Goal: Book appointment/travel/reservation

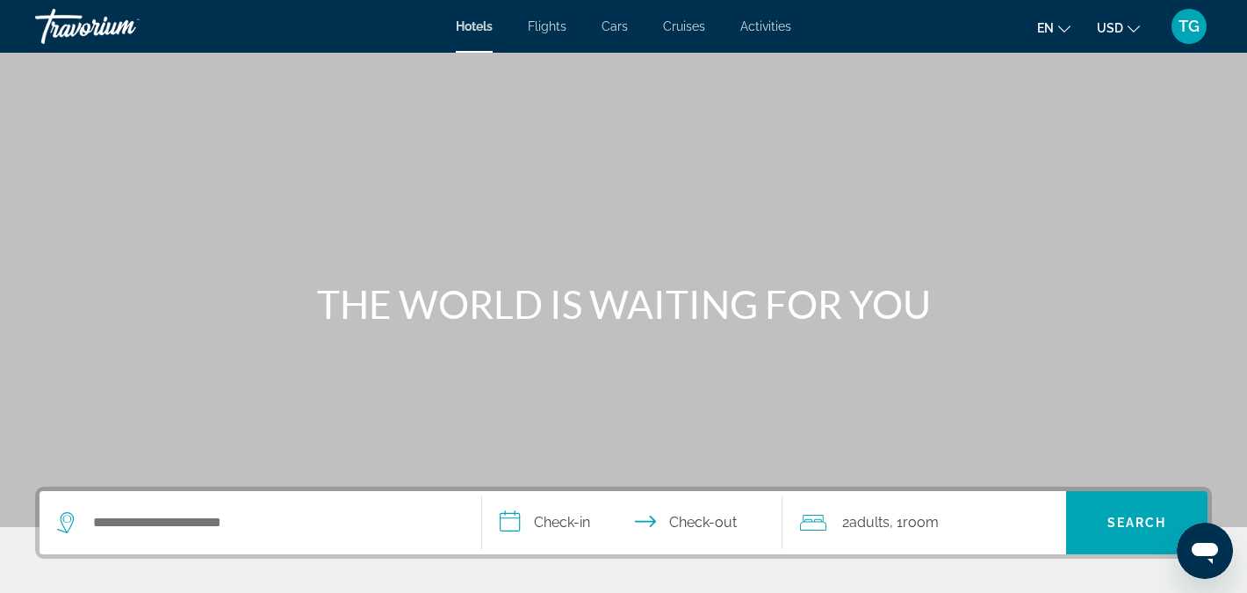
click at [545, 22] on span "Flights" at bounding box center [547, 26] width 39 height 14
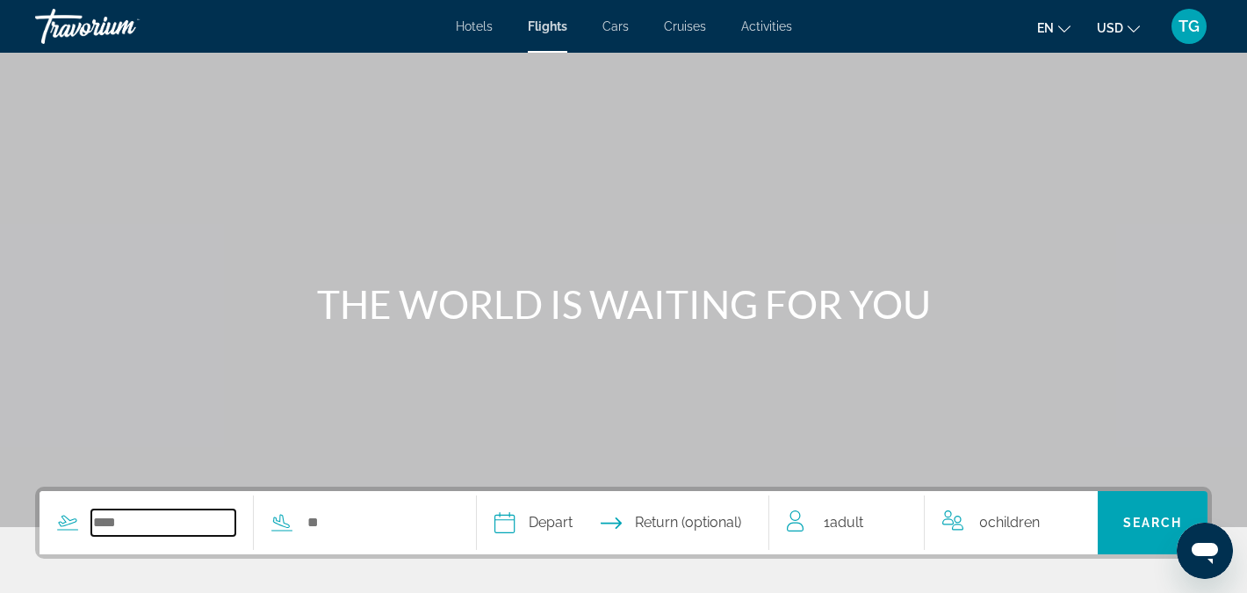
click at [152, 514] on input "Search widget" at bounding box center [163, 522] width 144 height 26
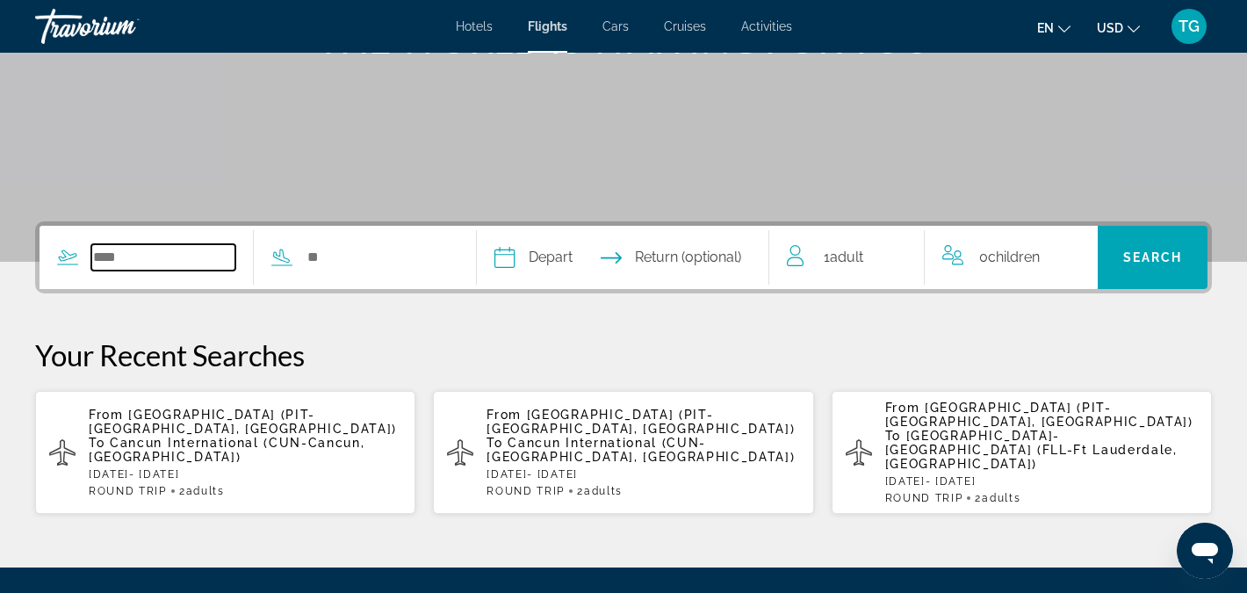
scroll to position [430, 0]
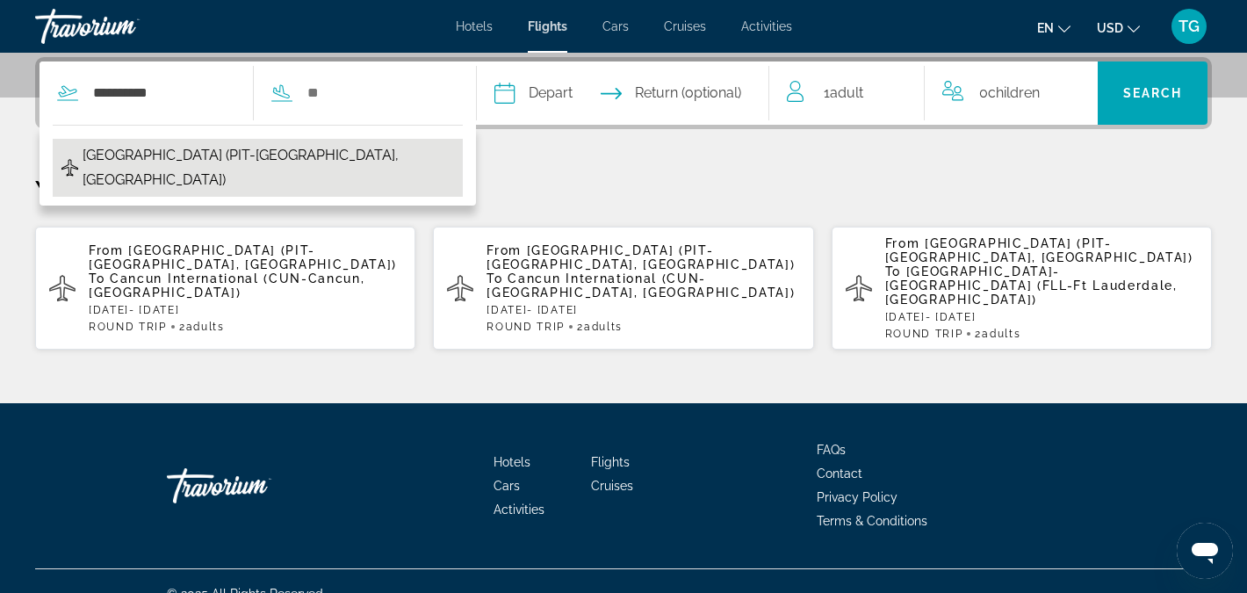
click at [213, 152] on span "[GEOGRAPHIC_DATA] (PIT-[GEOGRAPHIC_DATA], [GEOGRAPHIC_DATA])" at bounding box center [269, 167] width 372 height 49
type input "**********"
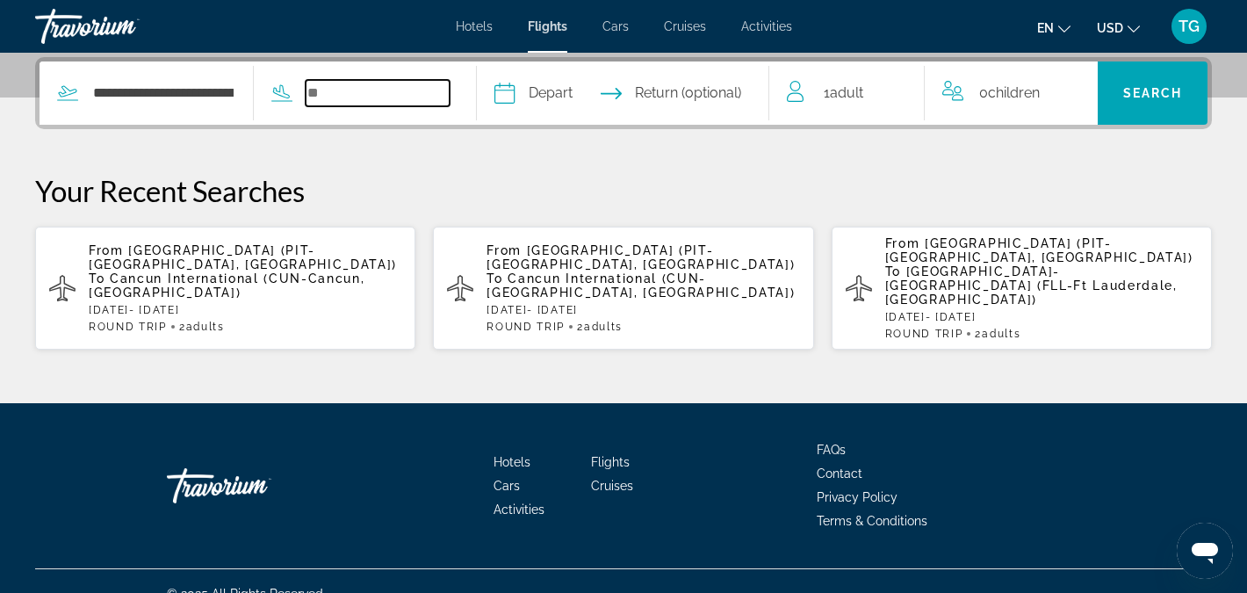
click at [329, 96] on input "Search widget" at bounding box center [378, 93] width 144 height 26
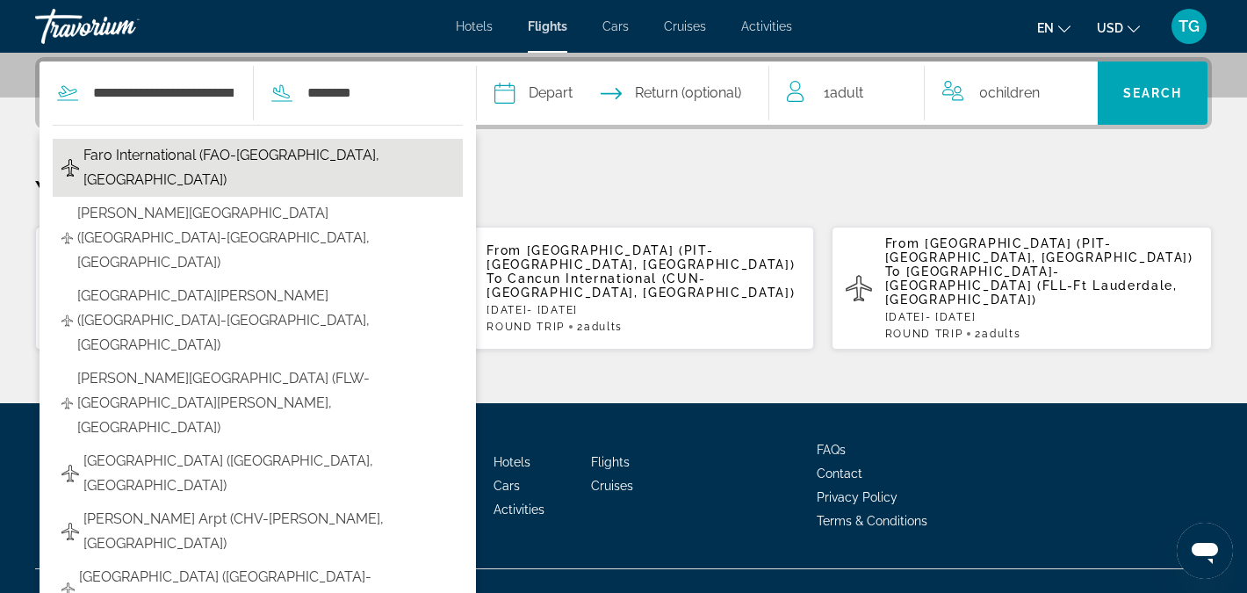
click at [255, 155] on span "Faro International (FAO-[GEOGRAPHIC_DATA], [GEOGRAPHIC_DATA])" at bounding box center [268, 167] width 371 height 49
type input "**********"
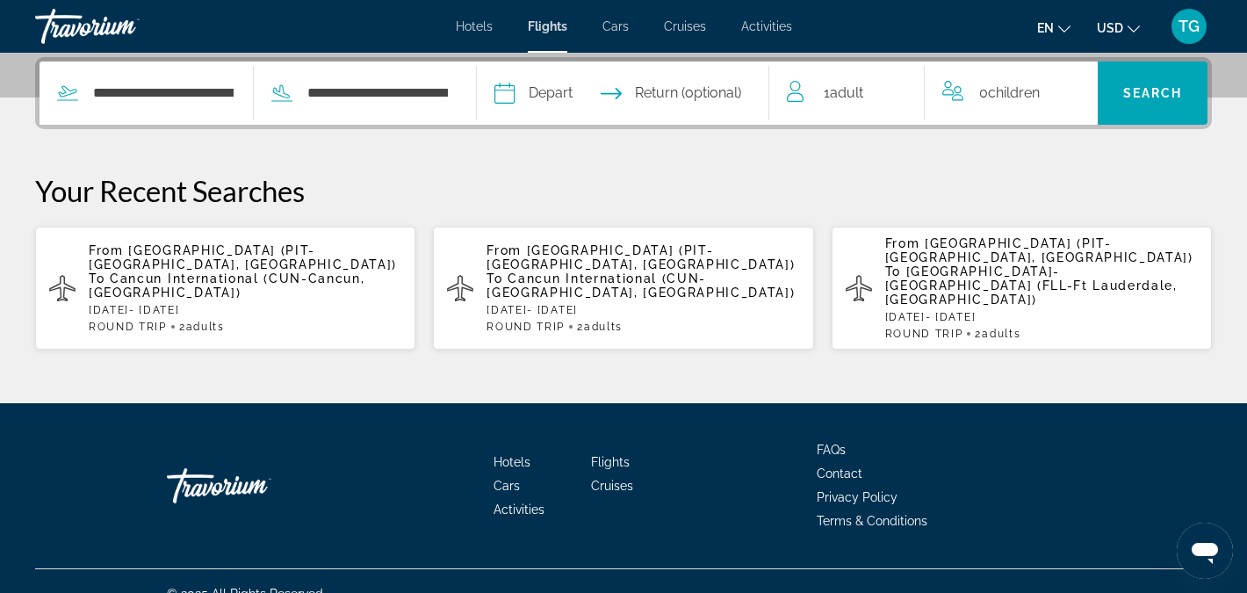
click at [558, 90] on input "Depart date" at bounding box center [562, 95] width 145 height 69
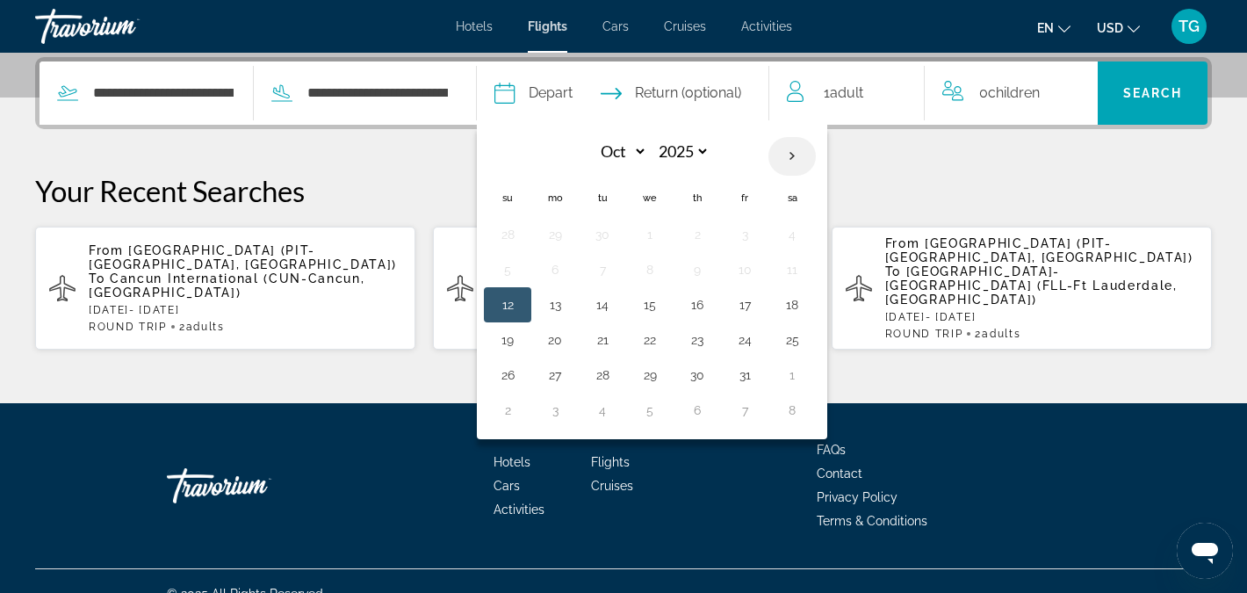
click at [800, 152] on th "Next month" at bounding box center [792, 156] width 47 height 39
select select "**"
click at [664, 307] on button "17" at bounding box center [650, 304] width 28 height 25
type input "**********"
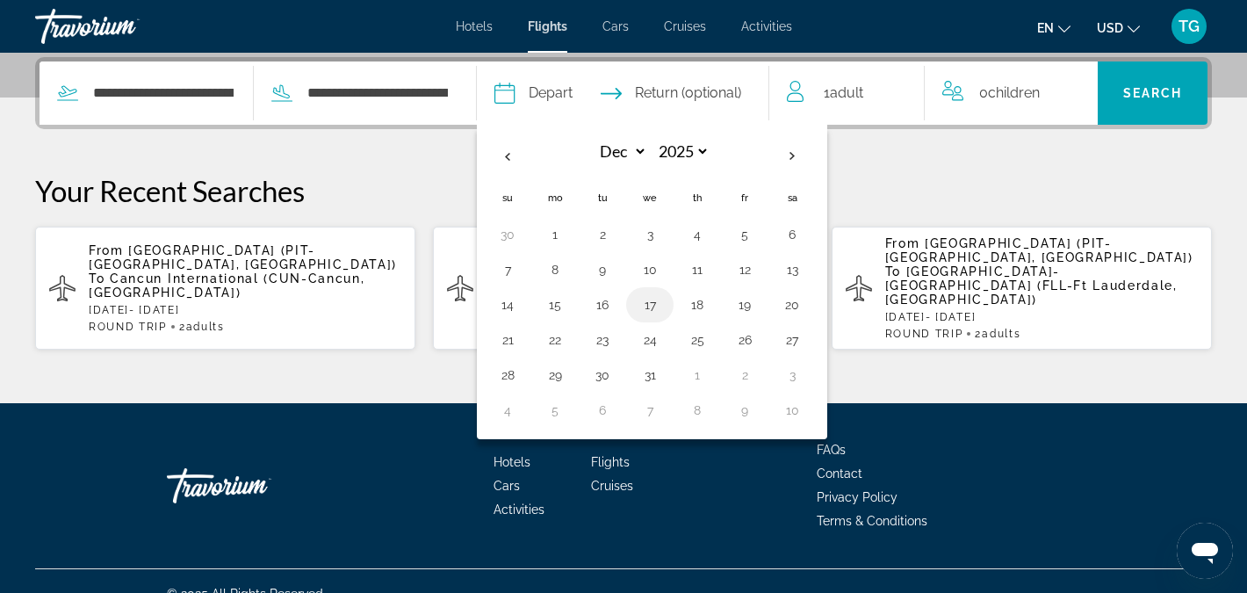
select select "**"
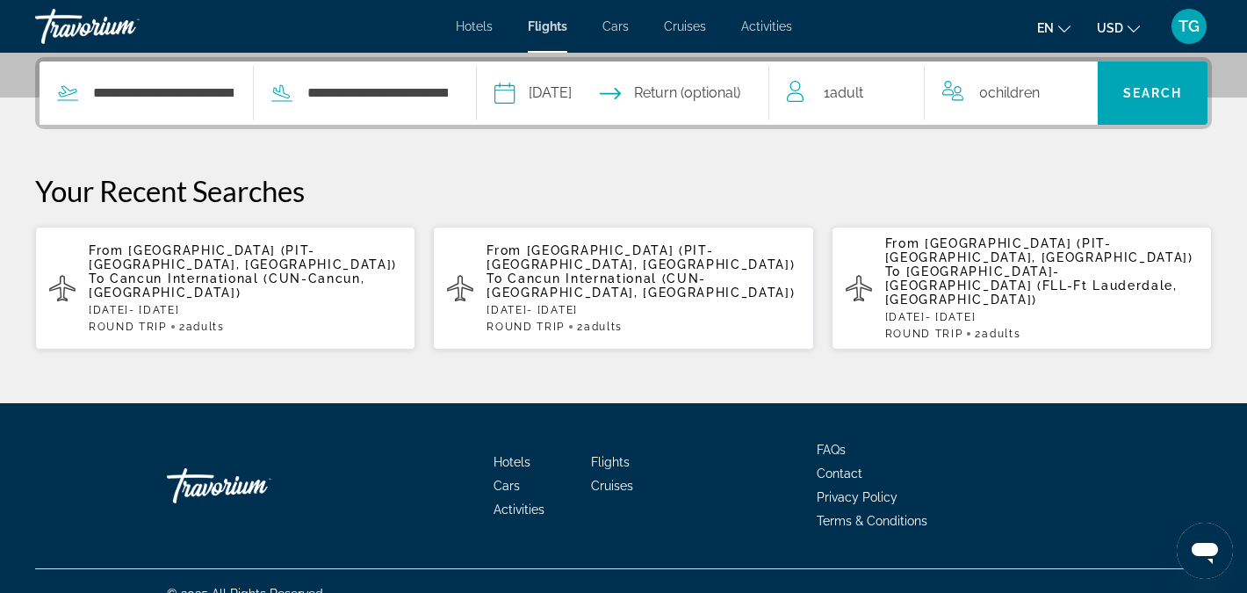
click at [684, 83] on input "Return date" at bounding box center [704, 95] width 145 height 69
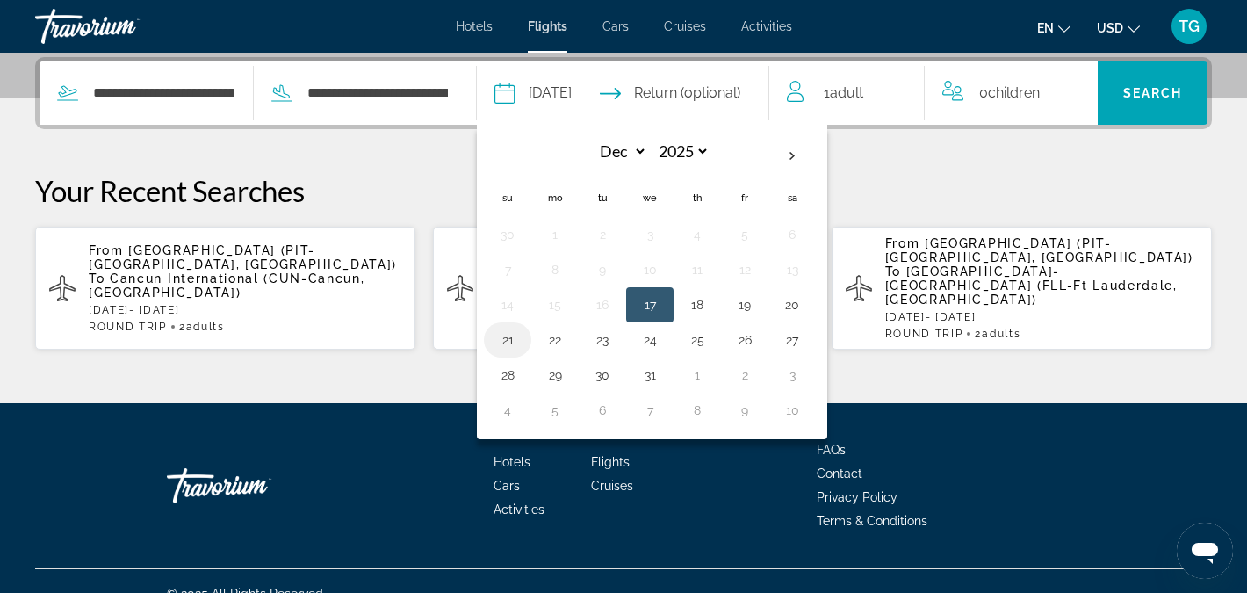
click at [522, 342] on button "21" at bounding box center [508, 340] width 28 height 25
type input "**********"
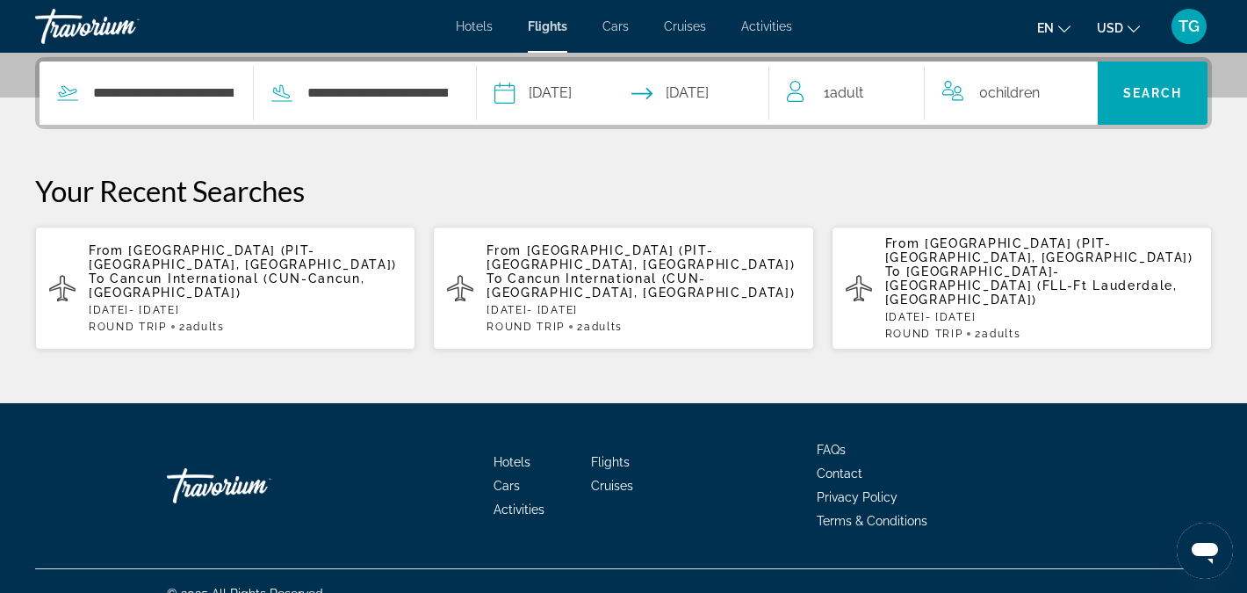
click at [900, 97] on div "1 Adult Adults" at bounding box center [855, 93] width 137 height 25
click at [897, 88] on icon "Increment adults" at bounding box center [899, 89] width 16 height 21
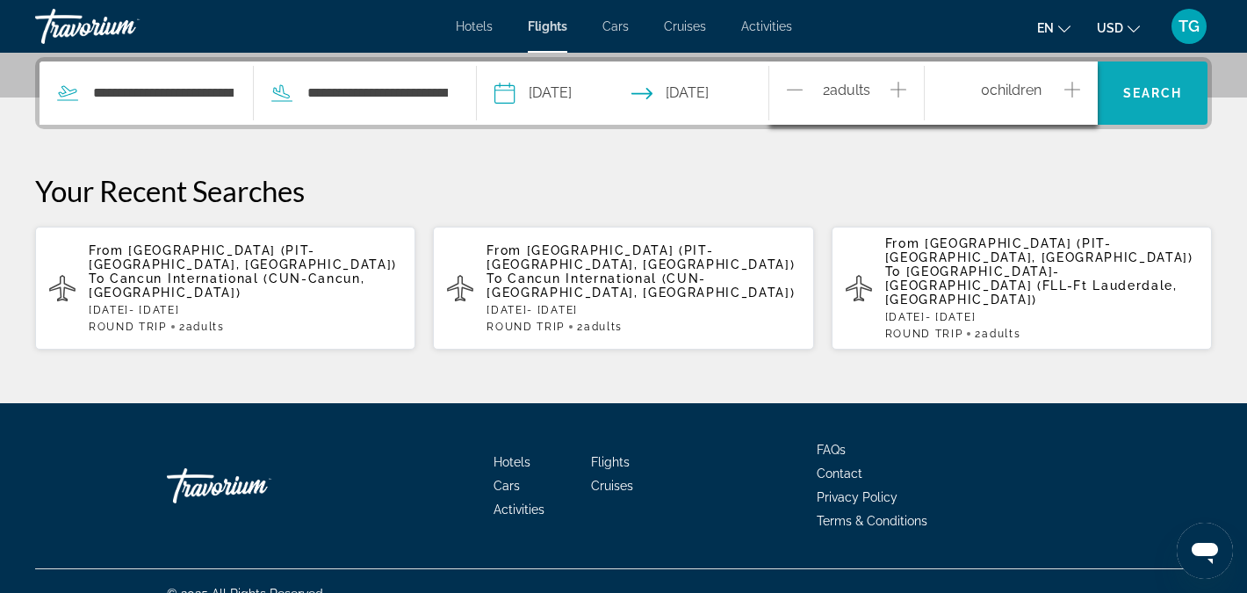
click at [1145, 90] on span "Search" at bounding box center [1153, 93] width 60 height 14
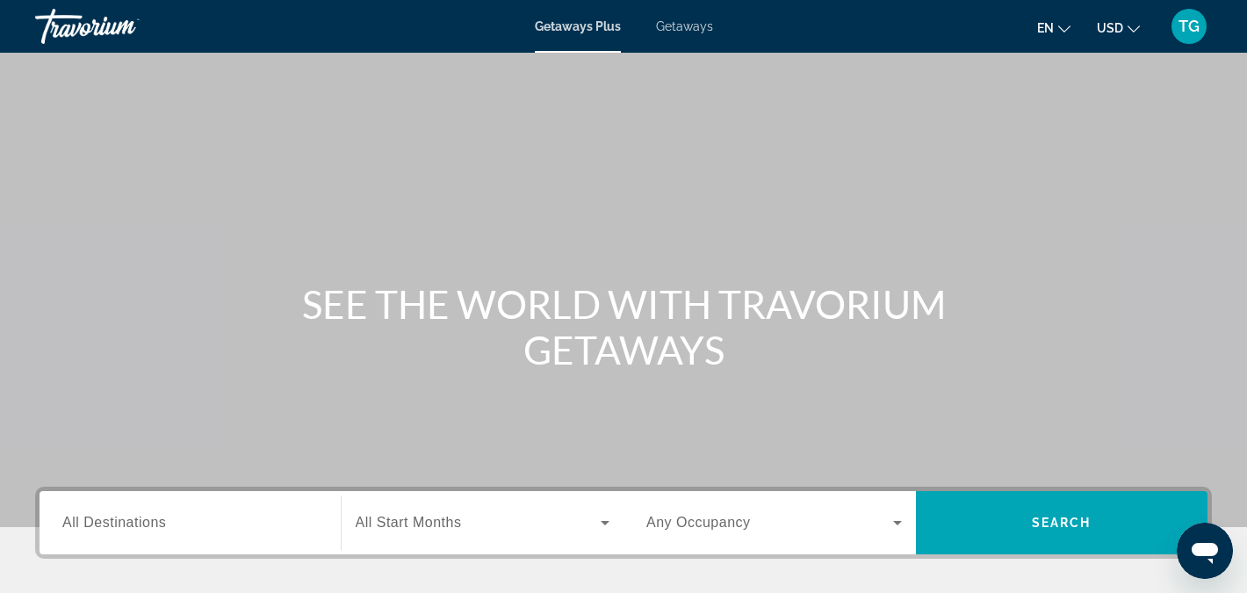
click at [84, 521] on span "All Destinations" at bounding box center [114, 522] width 104 height 15
click at [84, 521] on input "Destination All Destinations" at bounding box center [190, 523] width 256 height 21
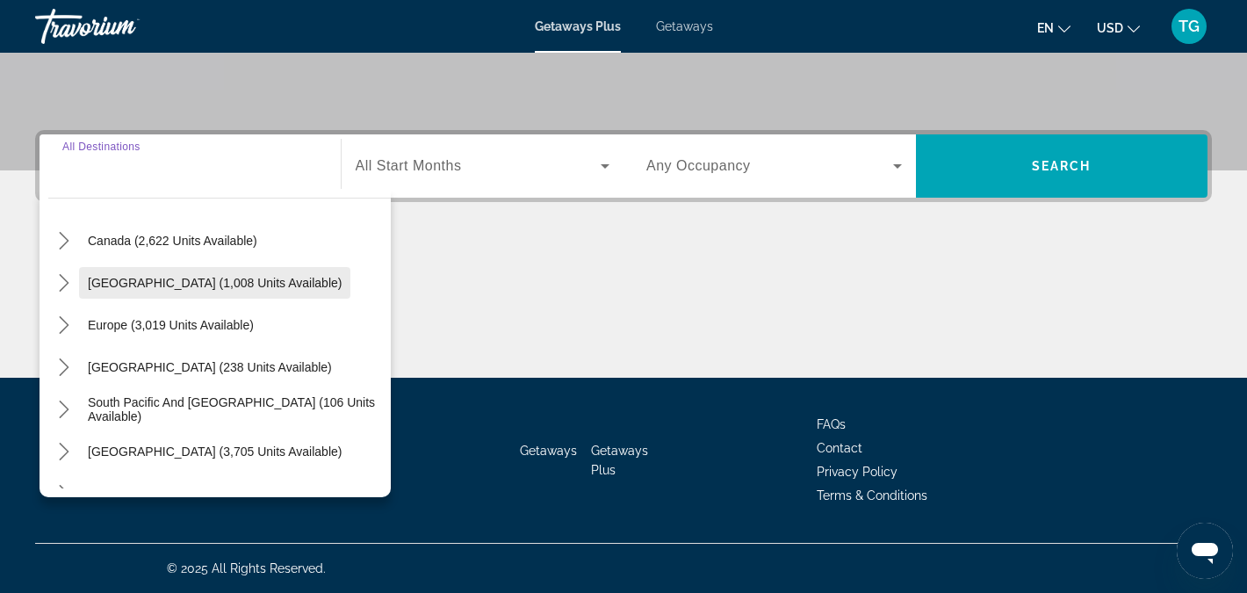
scroll to position [134, 0]
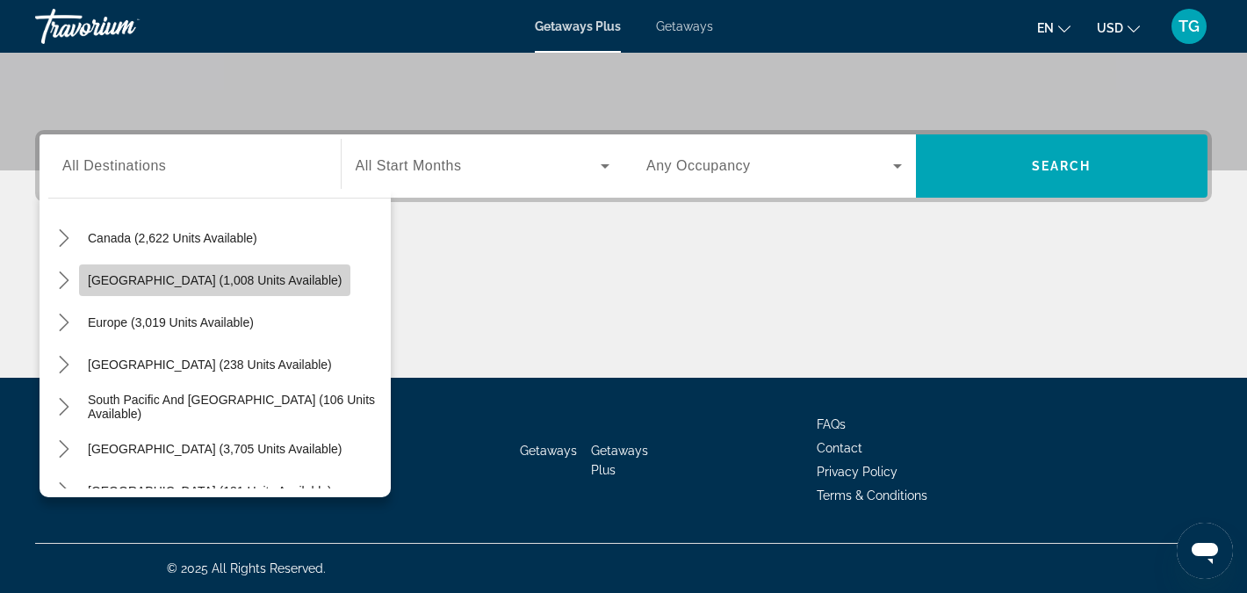
click at [105, 280] on span "Caribbean & Atlantic Islands (1,008 units available)" at bounding box center [215, 280] width 254 height 14
type input "**********"
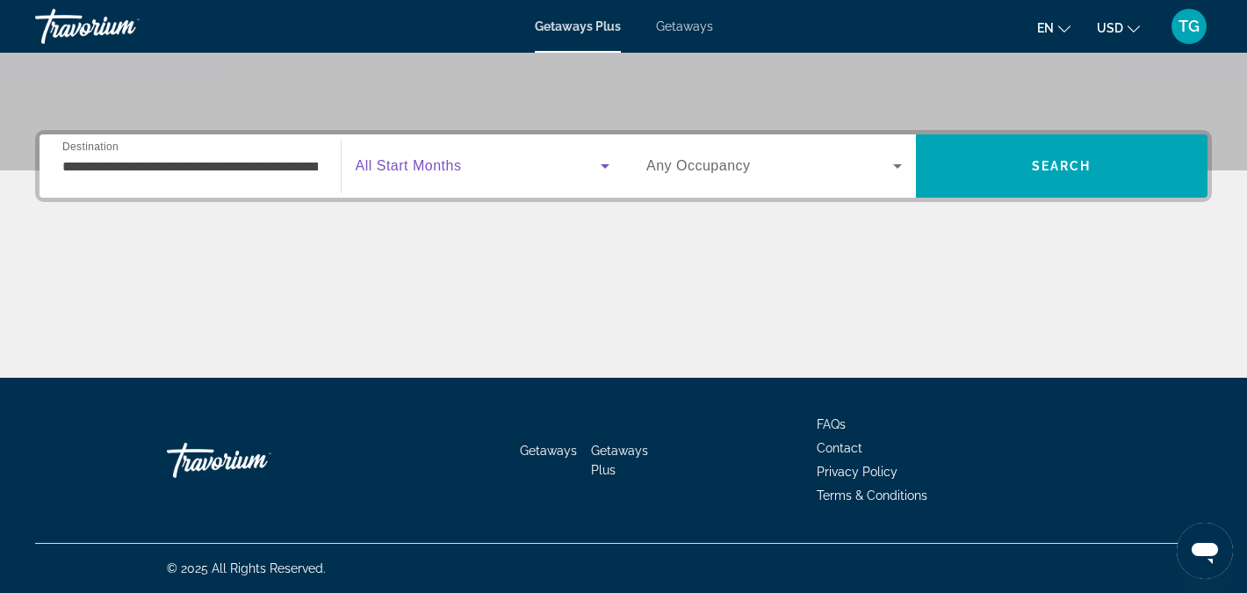
click at [599, 168] on icon "Search widget" at bounding box center [605, 165] width 21 height 21
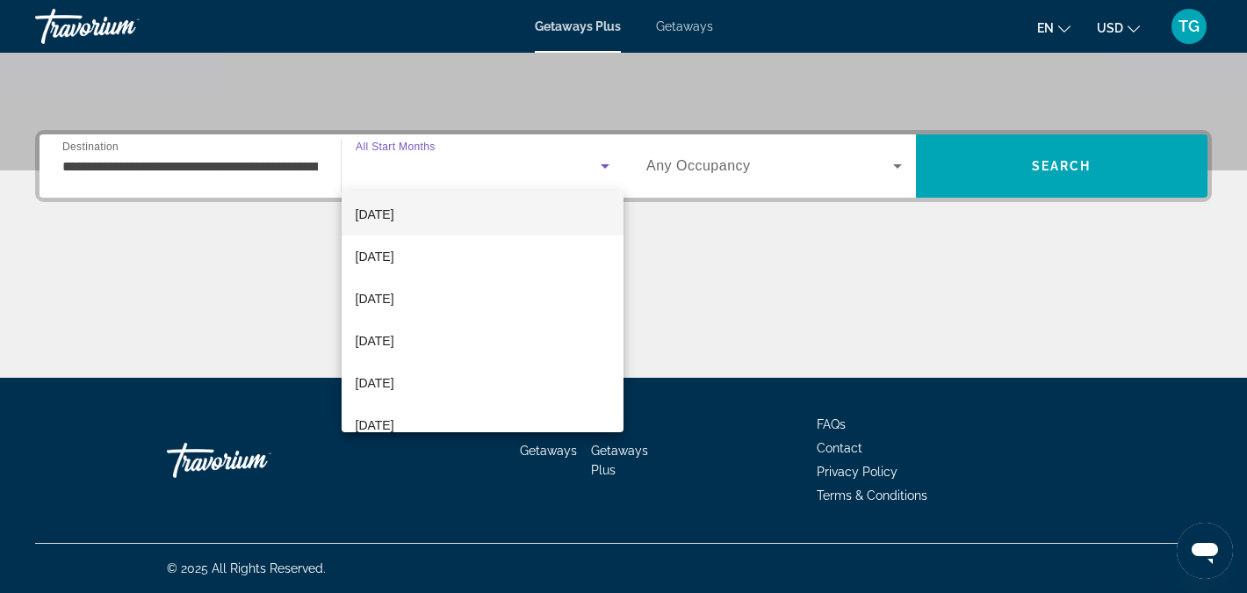
scroll to position [96, 0]
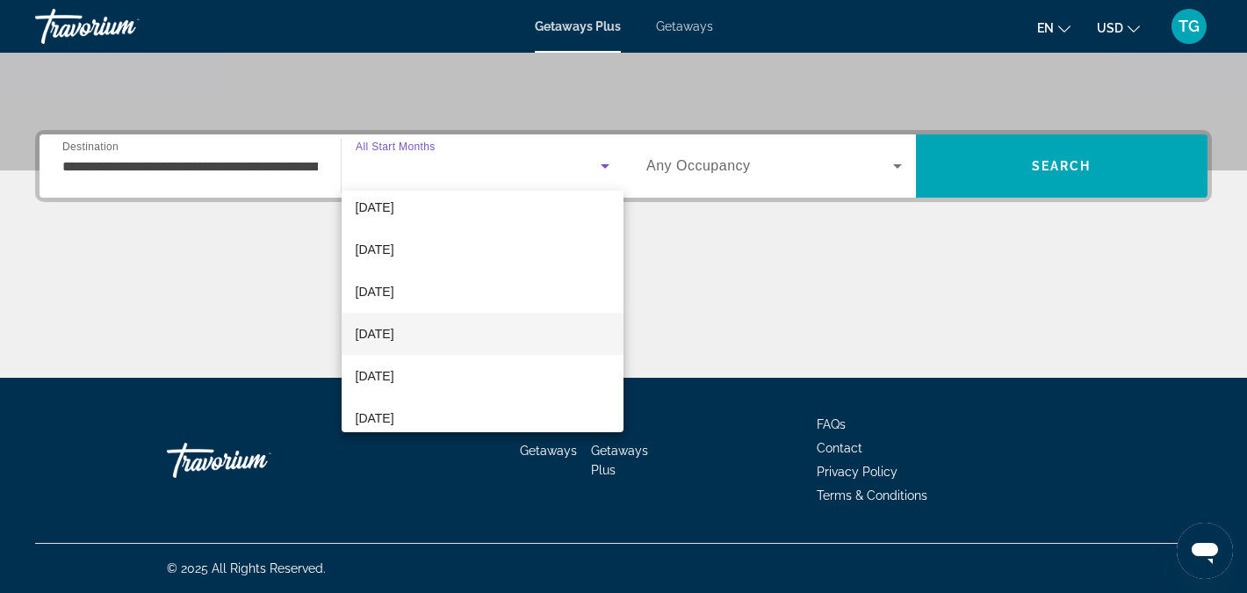
click at [381, 333] on span "February 2026" at bounding box center [375, 333] width 39 height 21
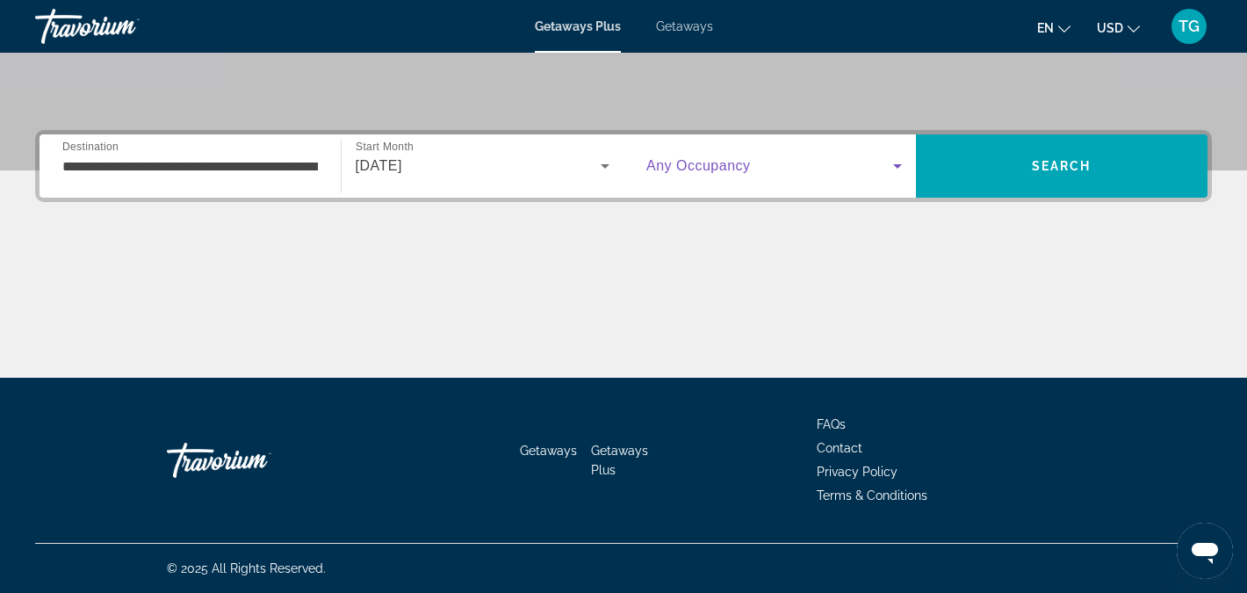
click at [897, 165] on icon "Search widget" at bounding box center [897, 166] width 9 height 4
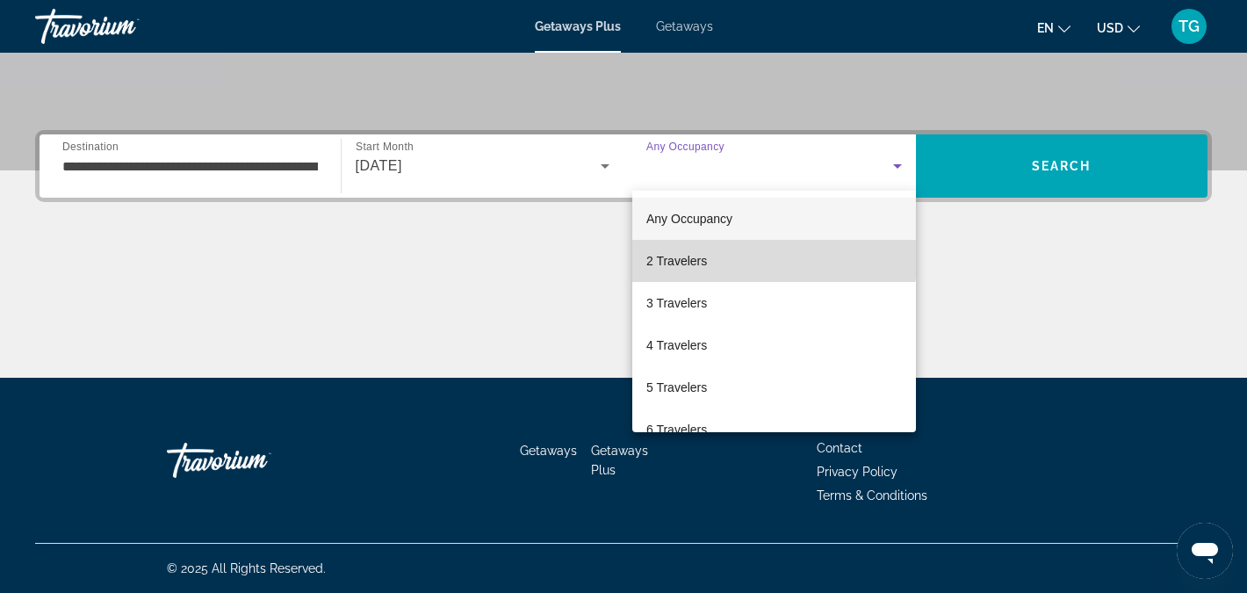
click at [703, 257] on span "2 Travelers" at bounding box center [676, 260] width 61 height 21
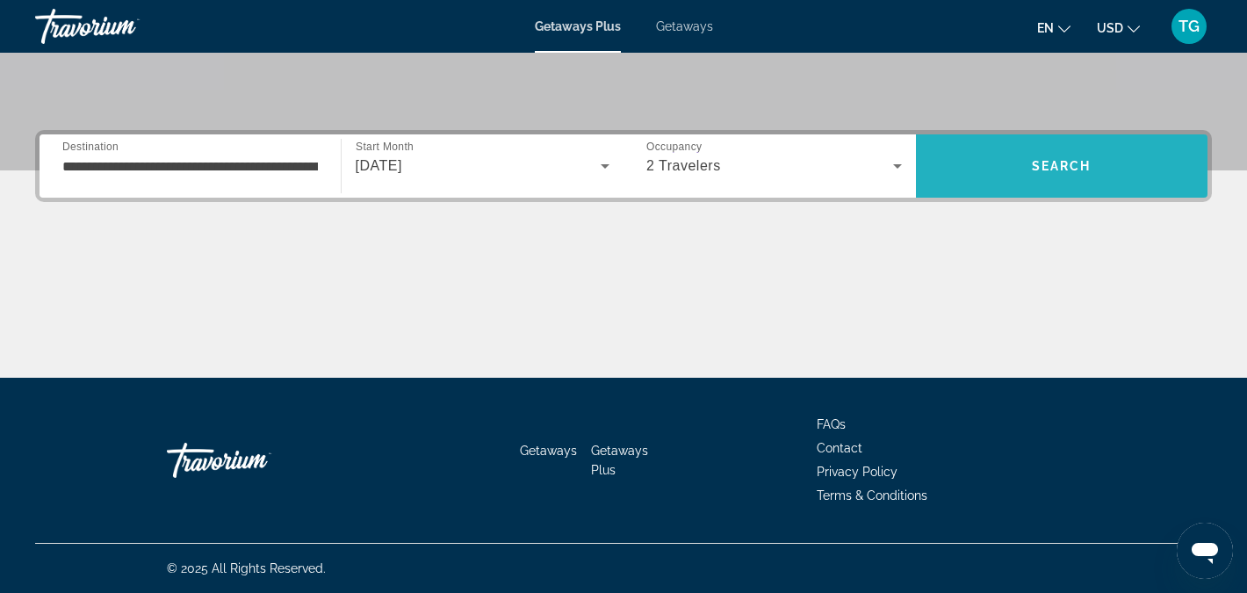
click at [1042, 160] on span "Search" at bounding box center [1062, 166] width 60 height 14
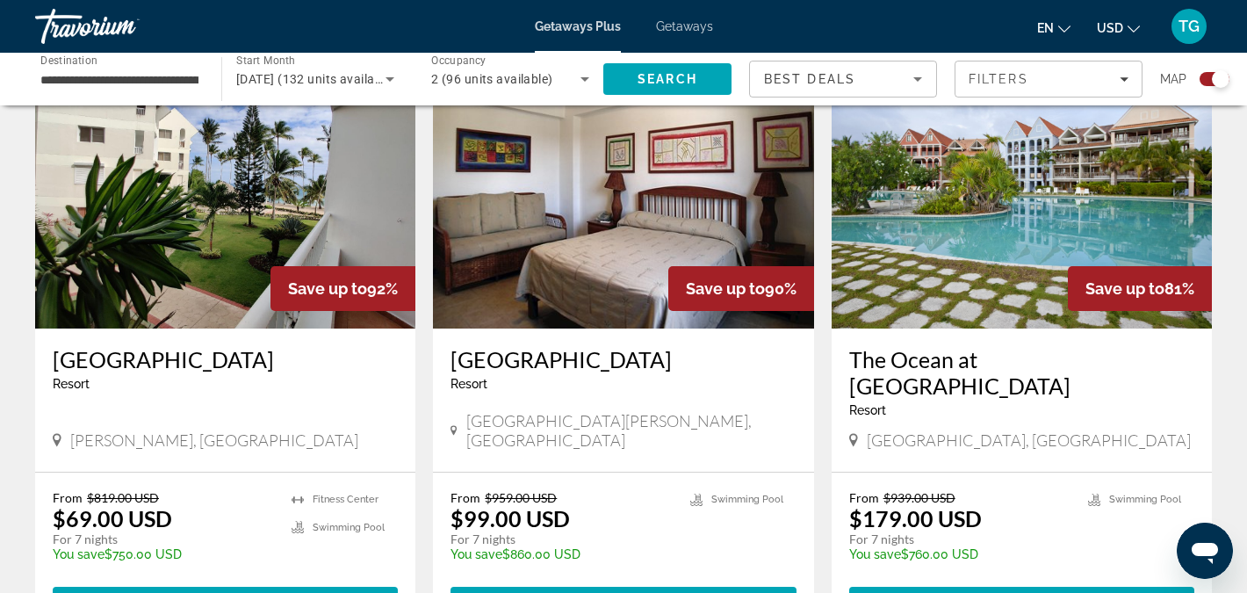
scroll to position [668, 0]
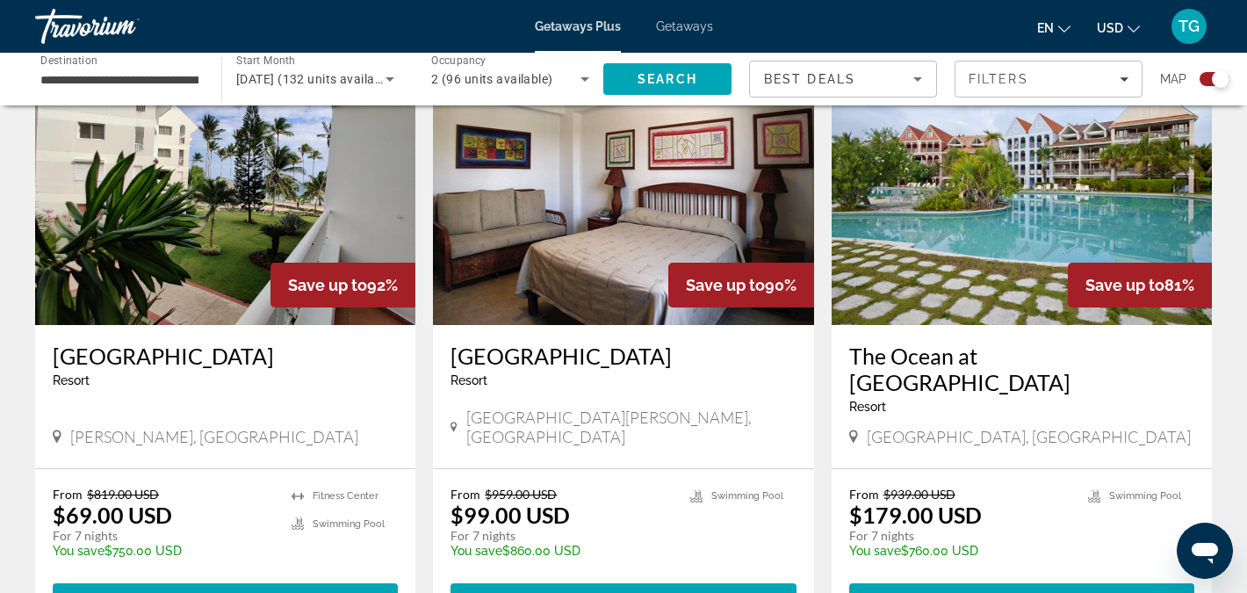
click at [977, 242] on img "Main content" at bounding box center [1022, 184] width 380 height 281
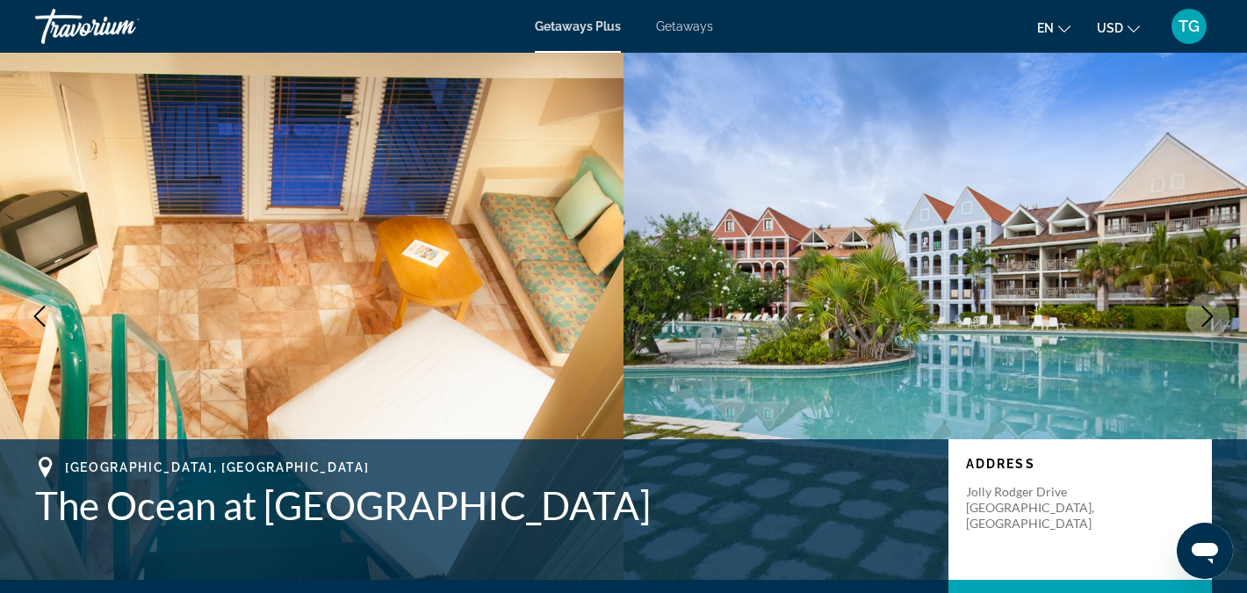
click at [1226, 283] on img "Main content" at bounding box center [936, 316] width 624 height 527
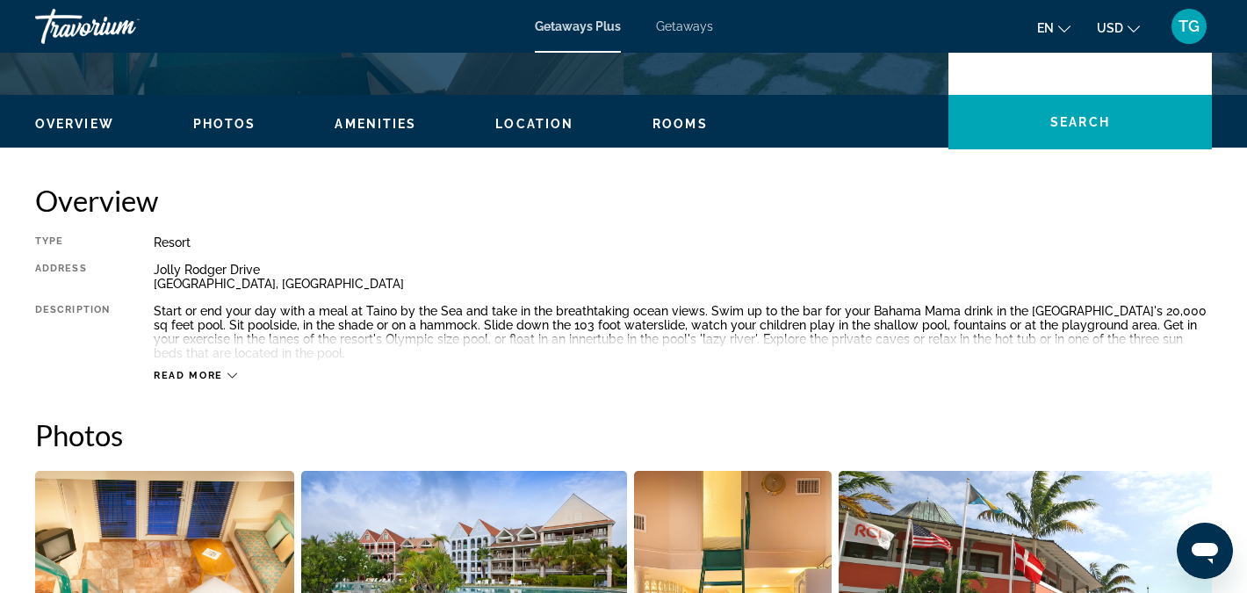
scroll to position [488, 0]
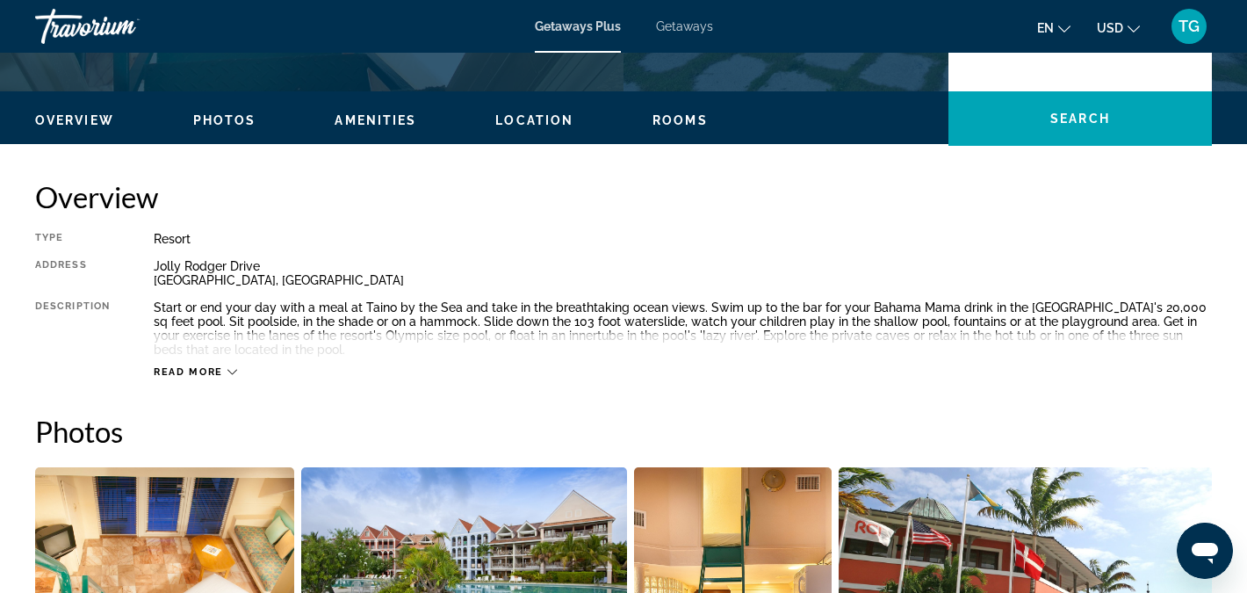
click at [221, 117] on span "Photos" at bounding box center [224, 120] width 63 height 14
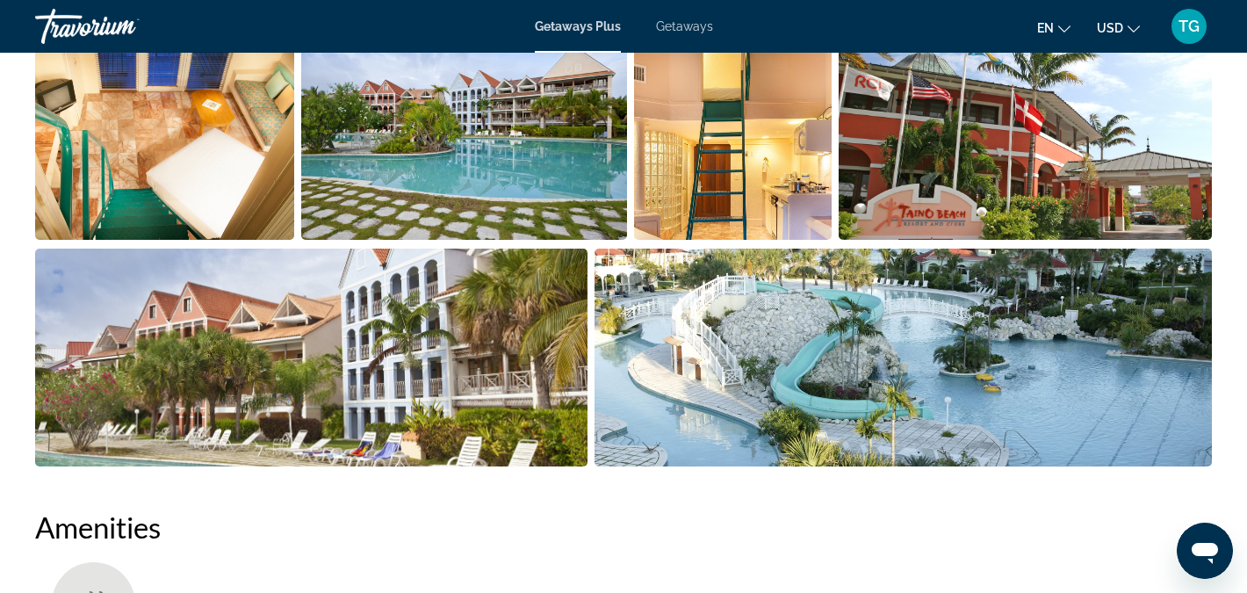
scroll to position [949, 0]
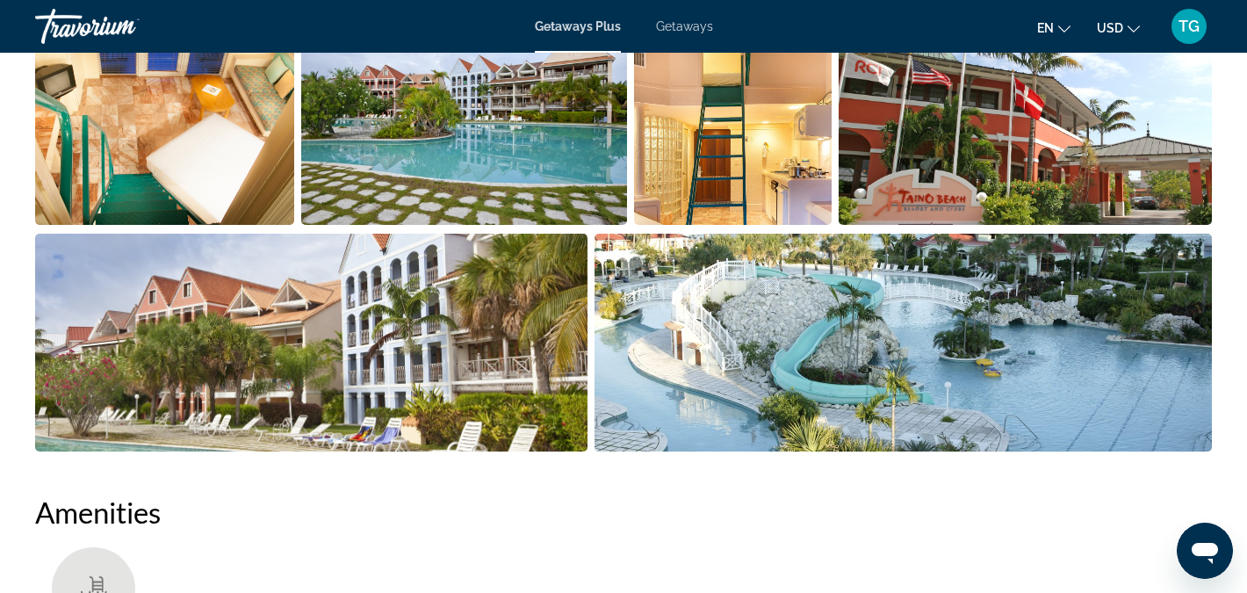
click at [782, 336] on img "Open full-screen image slider" at bounding box center [904, 343] width 618 height 218
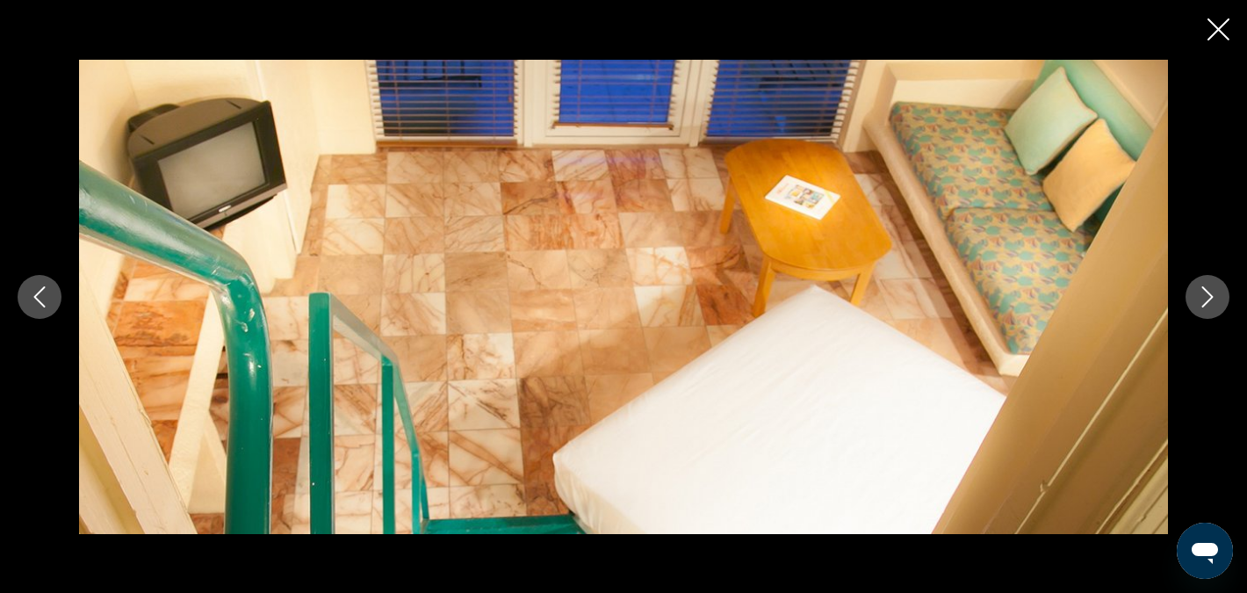
click at [1202, 305] on icon "Next image" at bounding box center [1207, 296] width 11 height 21
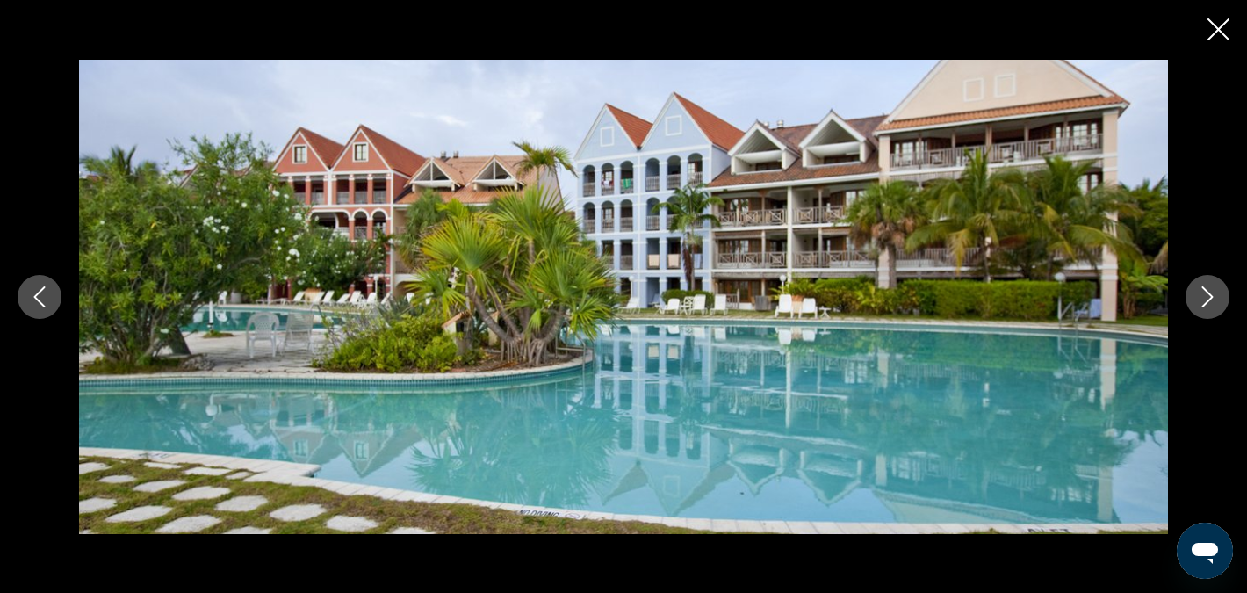
click at [1202, 305] on icon "Next image" at bounding box center [1207, 296] width 11 height 21
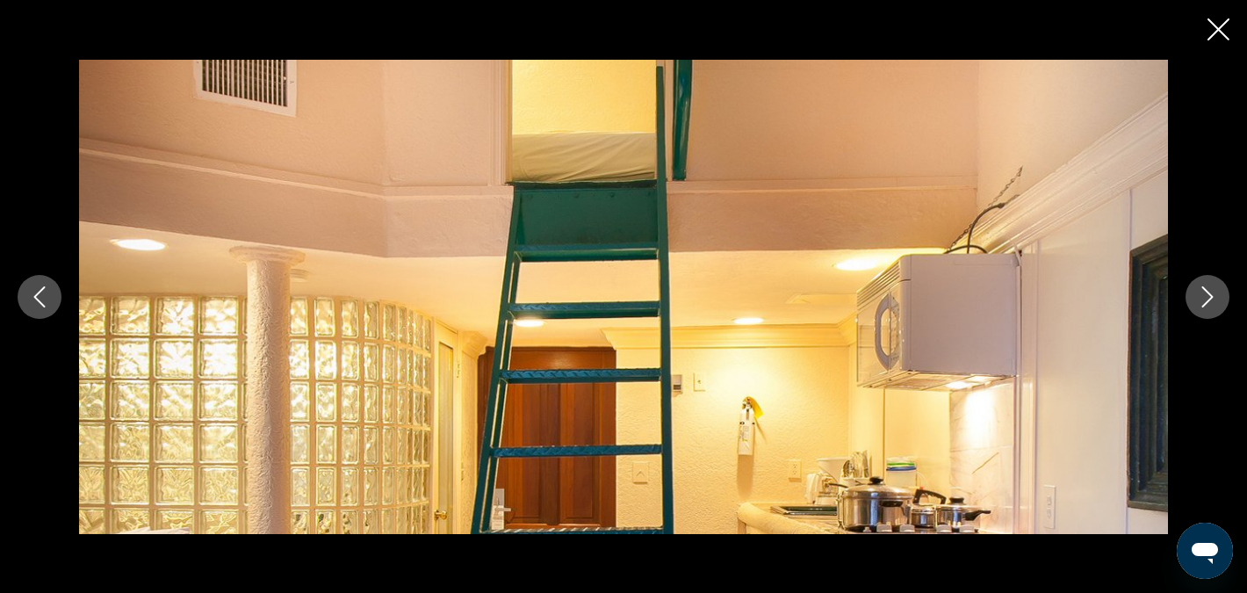
click at [1202, 306] on icon "Next image" at bounding box center [1207, 296] width 11 height 21
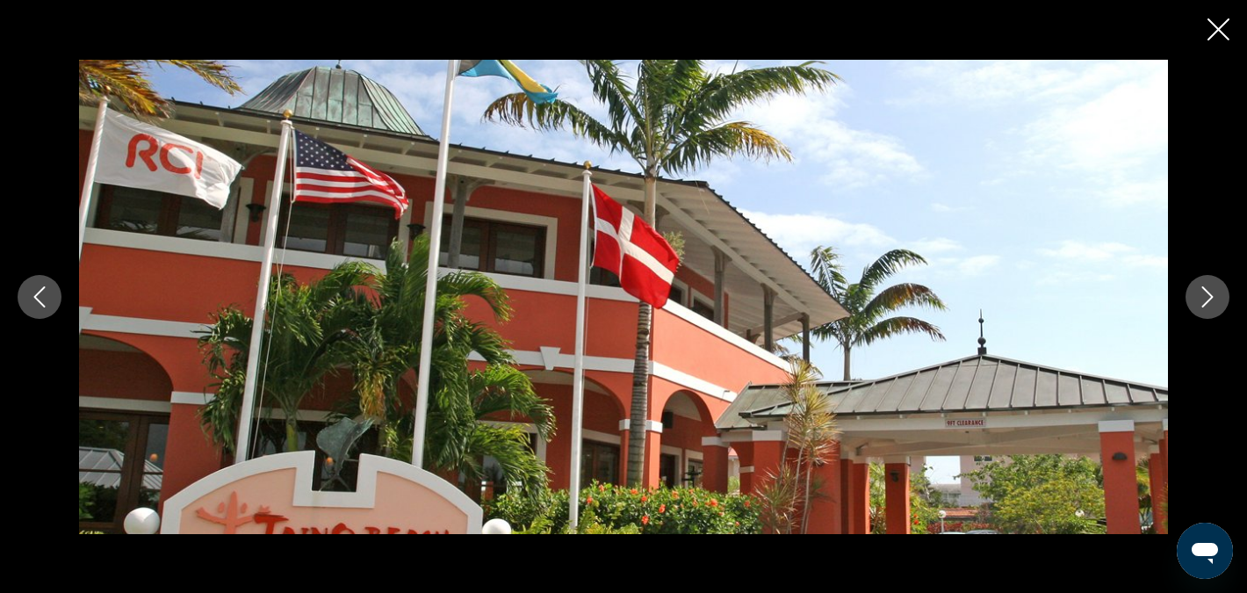
click at [1201, 307] on icon "Next image" at bounding box center [1207, 296] width 21 height 21
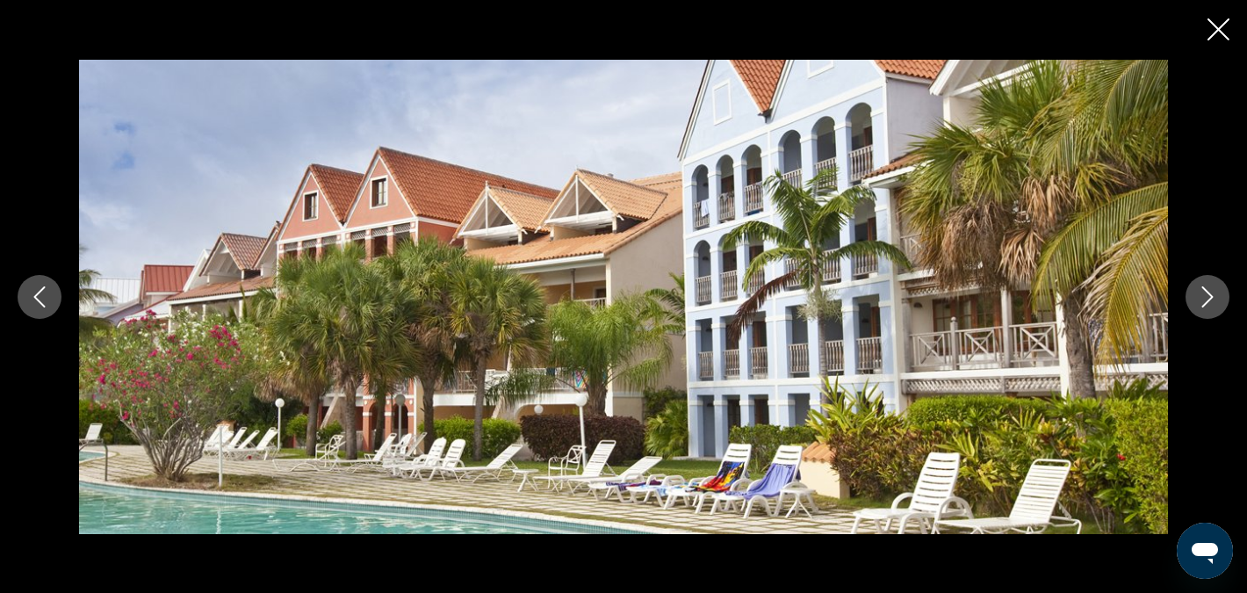
click at [1201, 307] on icon "Next image" at bounding box center [1207, 296] width 21 height 21
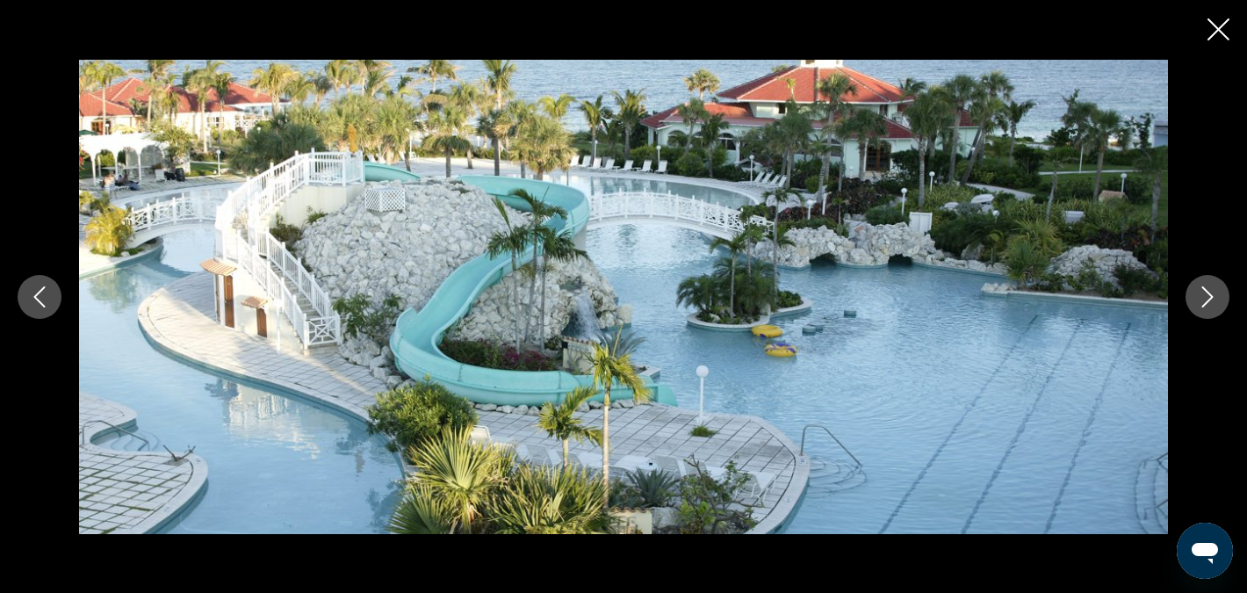
click at [1200, 297] on icon "Next image" at bounding box center [1207, 296] width 21 height 21
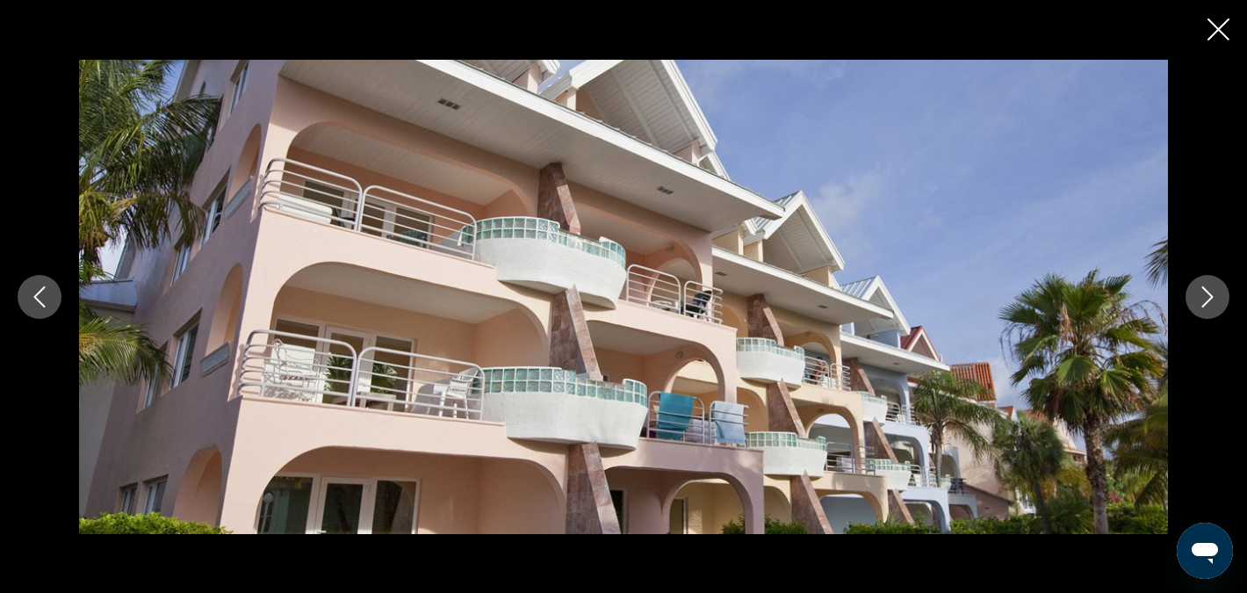
click at [1200, 298] on icon "Next image" at bounding box center [1207, 296] width 21 height 21
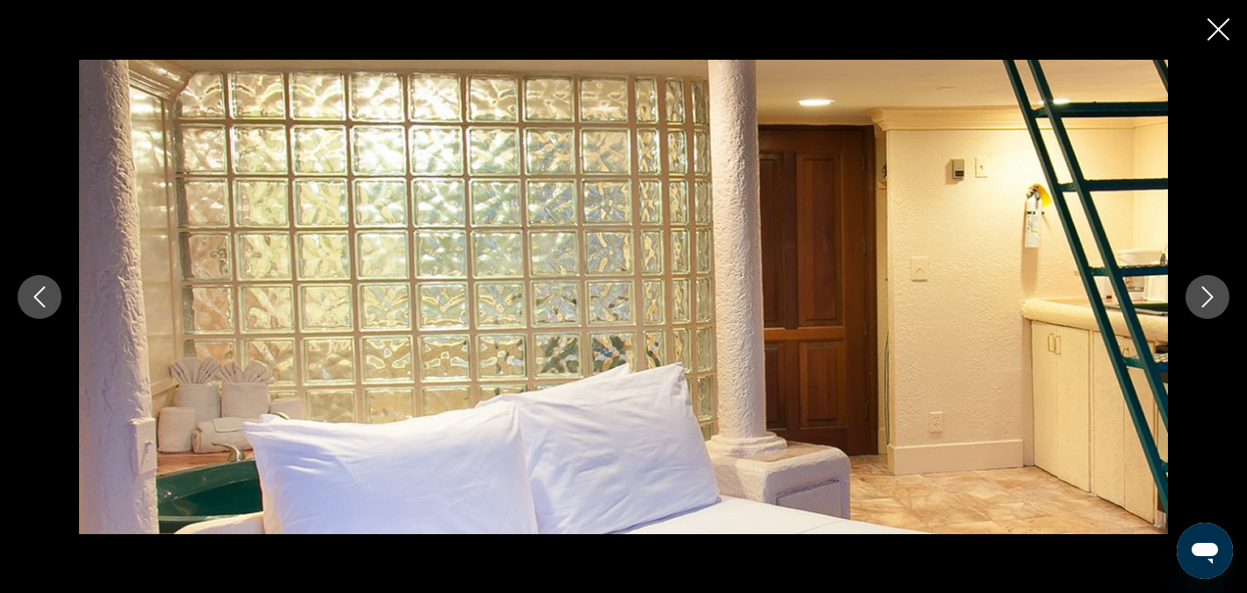
click at [1199, 299] on icon "Next image" at bounding box center [1207, 296] width 21 height 21
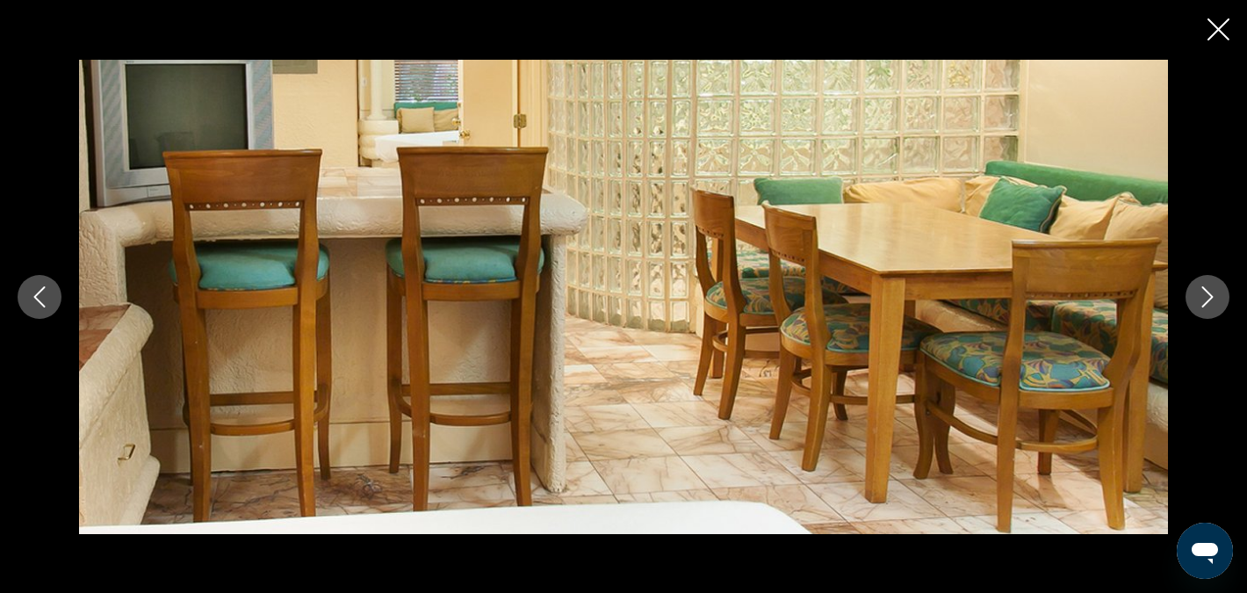
click at [1198, 300] on icon "Next image" at bounding box center [1207, 296] width 21 height 21
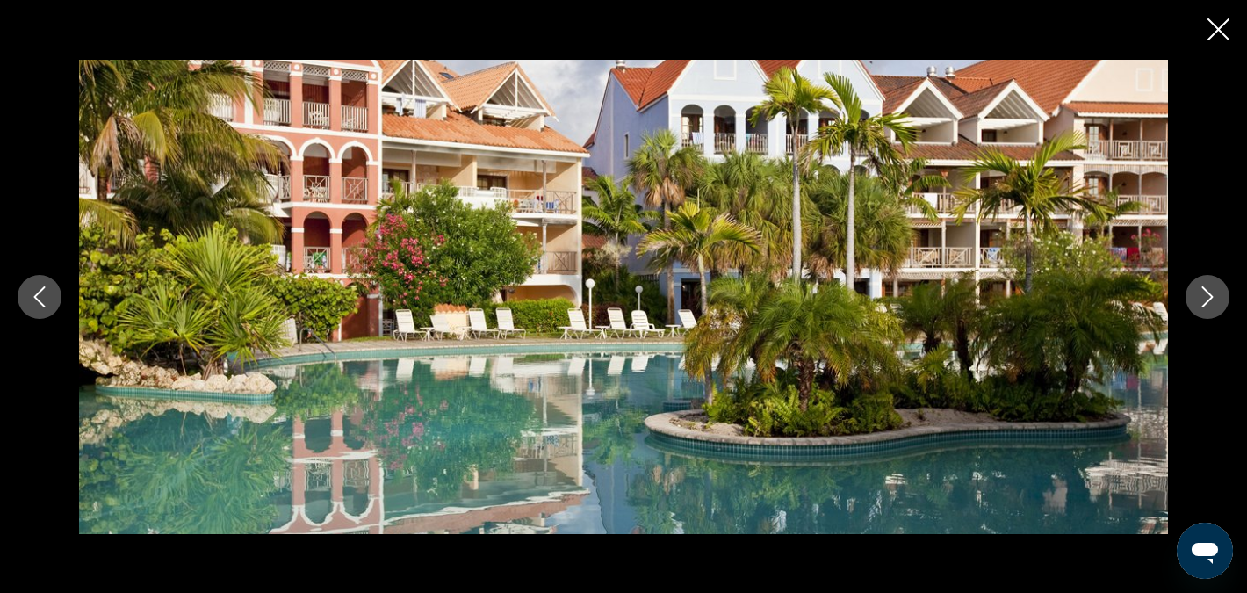
scroll to position [1467, 0]
click at [1206, 28] on div "prev next" at bounding box center [623, 296] width 1247 height 593
click at [1217, 25] on icon "Close slideshow" at bounding box center [1219, 29] width 22 height 22
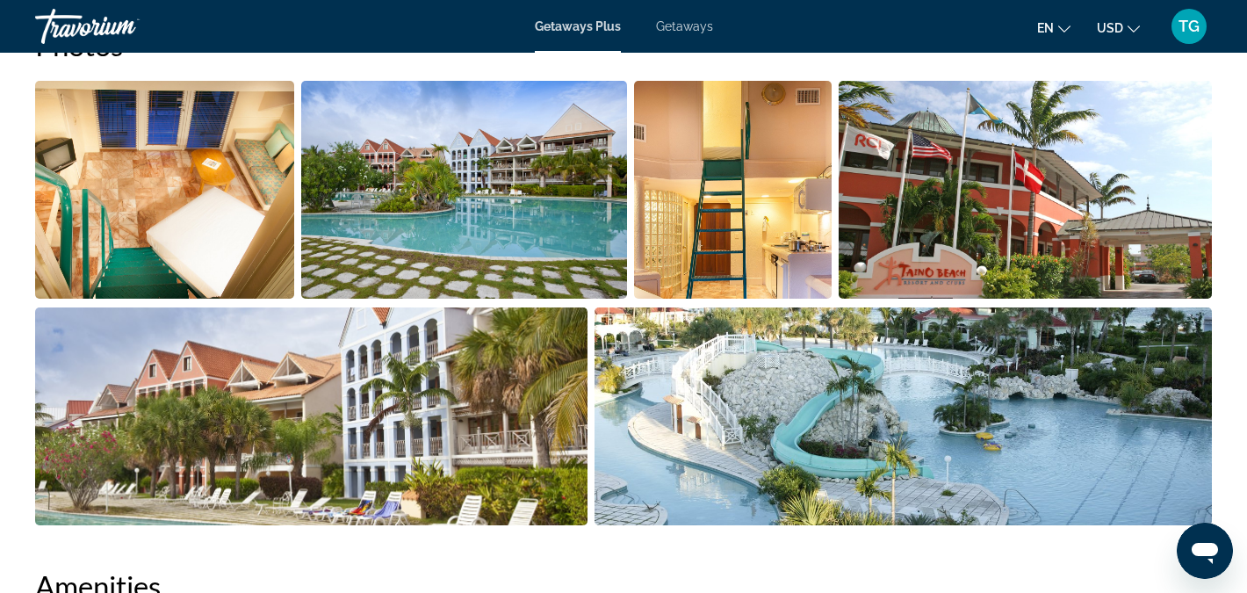
scroll to position [864, 0]
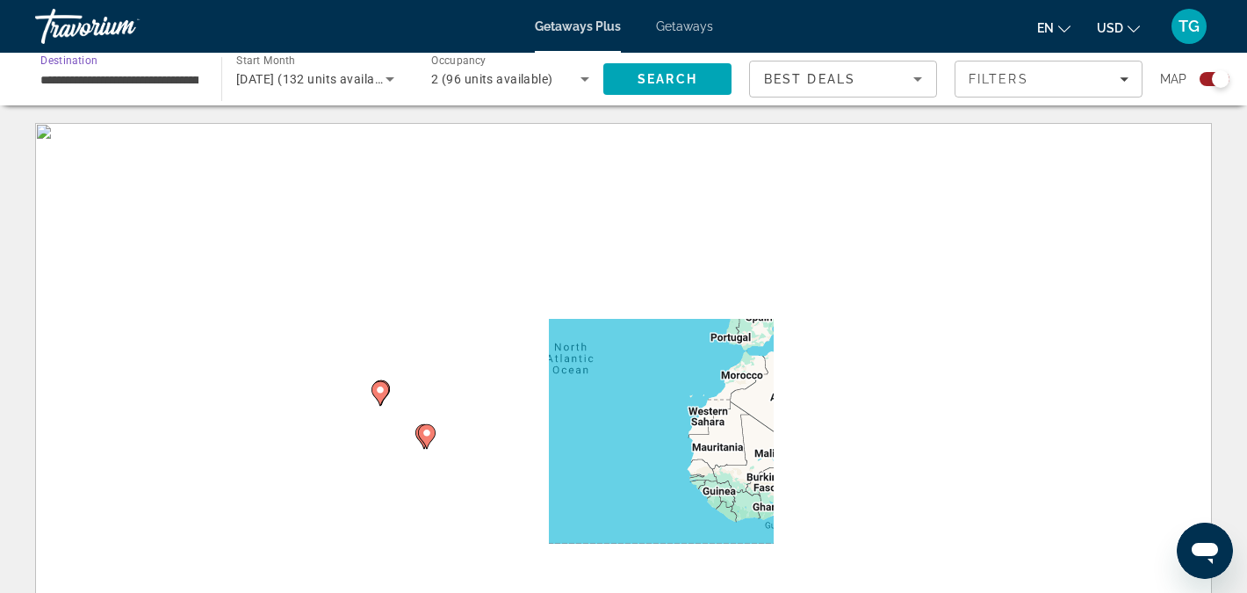
click at [186, 85] on input "**********" at bounding box center [119, 79] width 158 height 21
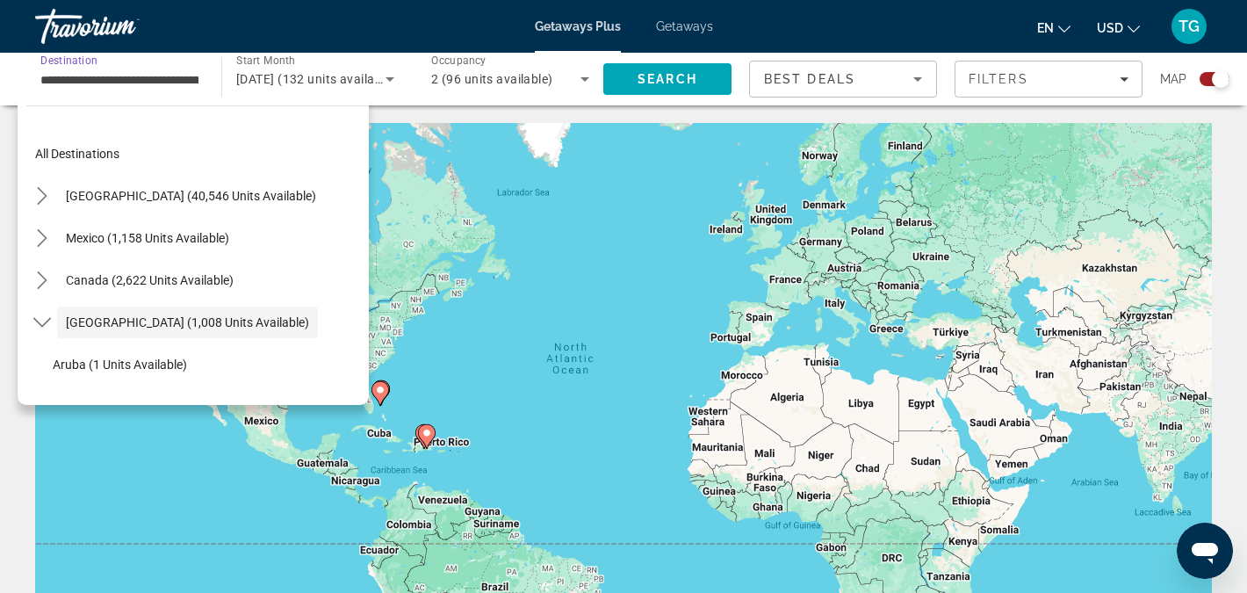
scroll to position [62, 0]
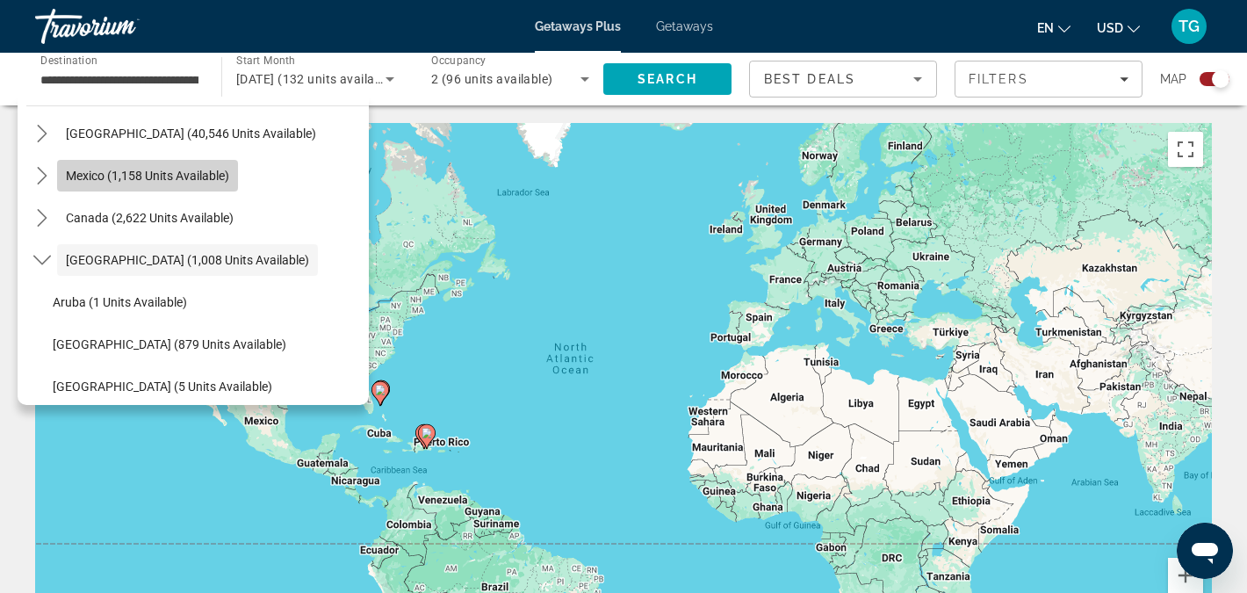
click at [122, 177] on span "Mexico (1,158 units available)" at bounding box center [147, 176] width 163 height 14
type input "**********"
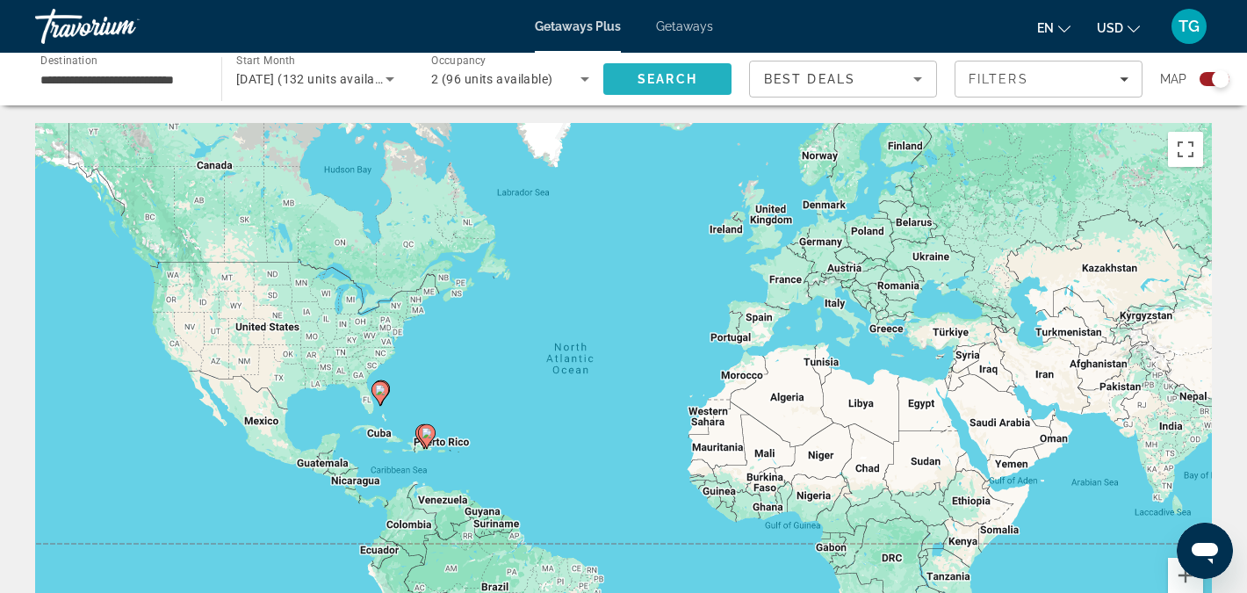
click at [682, 69] on span "Search" at bounding box center [667, 79] width 128 height 42
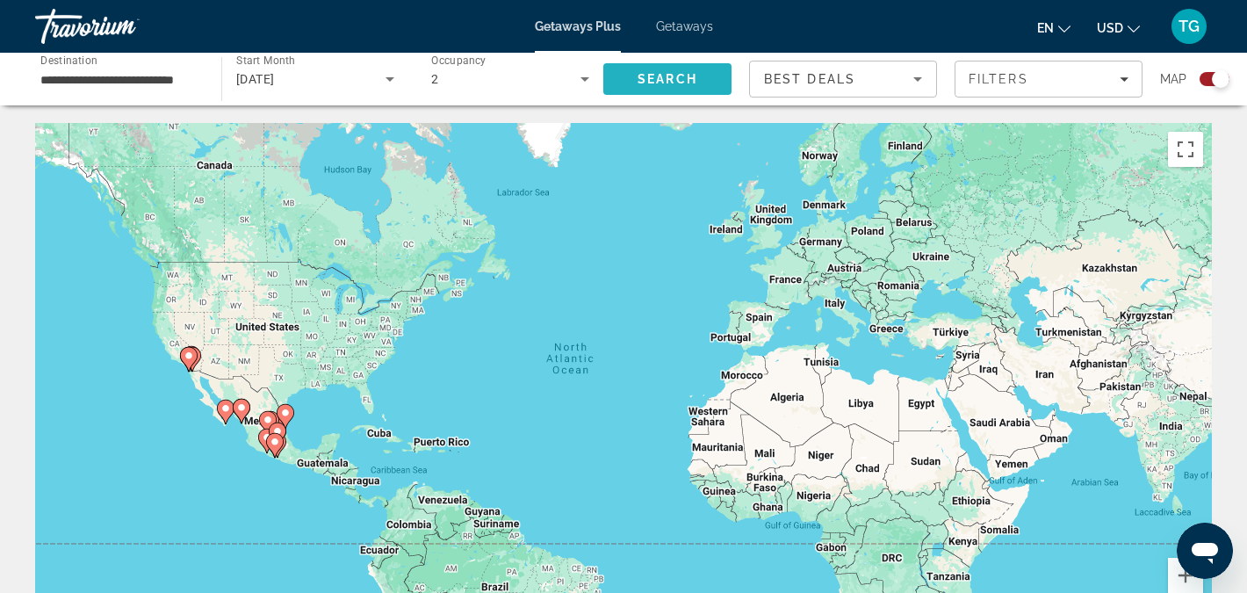
click at [654, 72] on span "Search" at bounding box center [668, 79] width 60 height 14
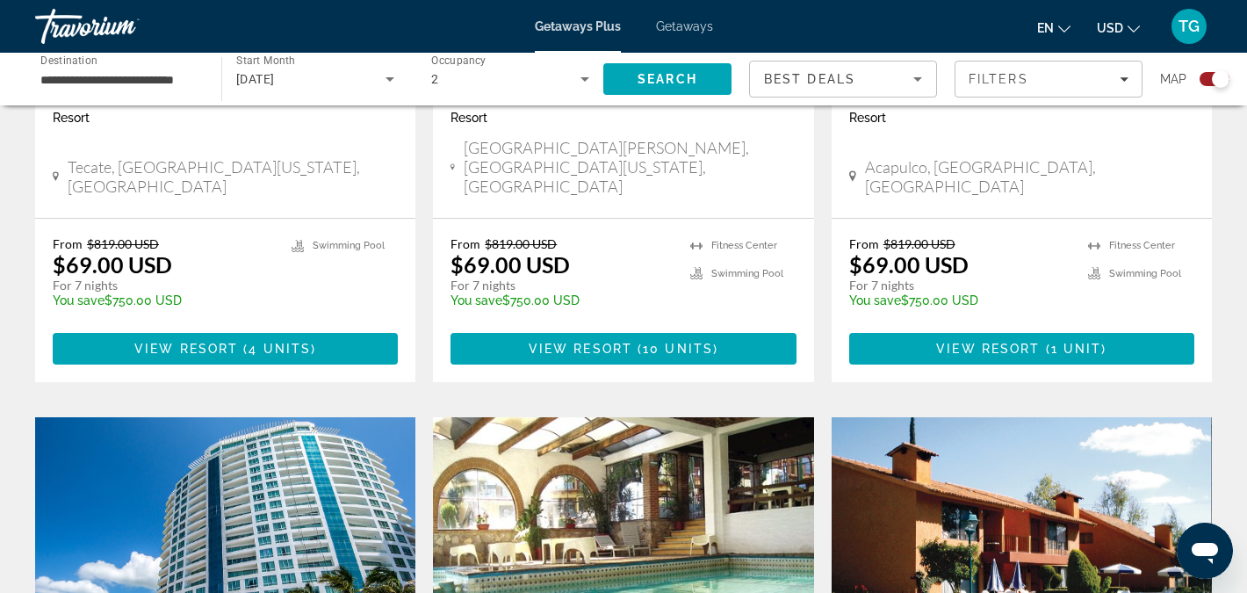
scroll to position [1594, 0]
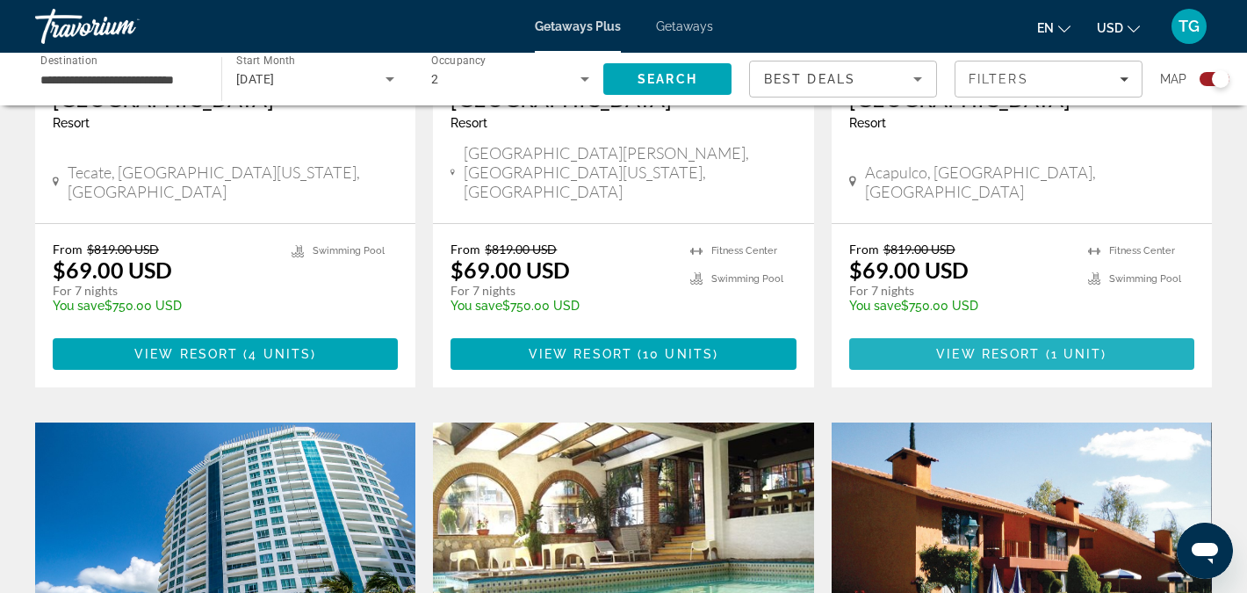
click at [1007, 347] on span "View Resort" at bounding box center [988, 354] width 104 height 14
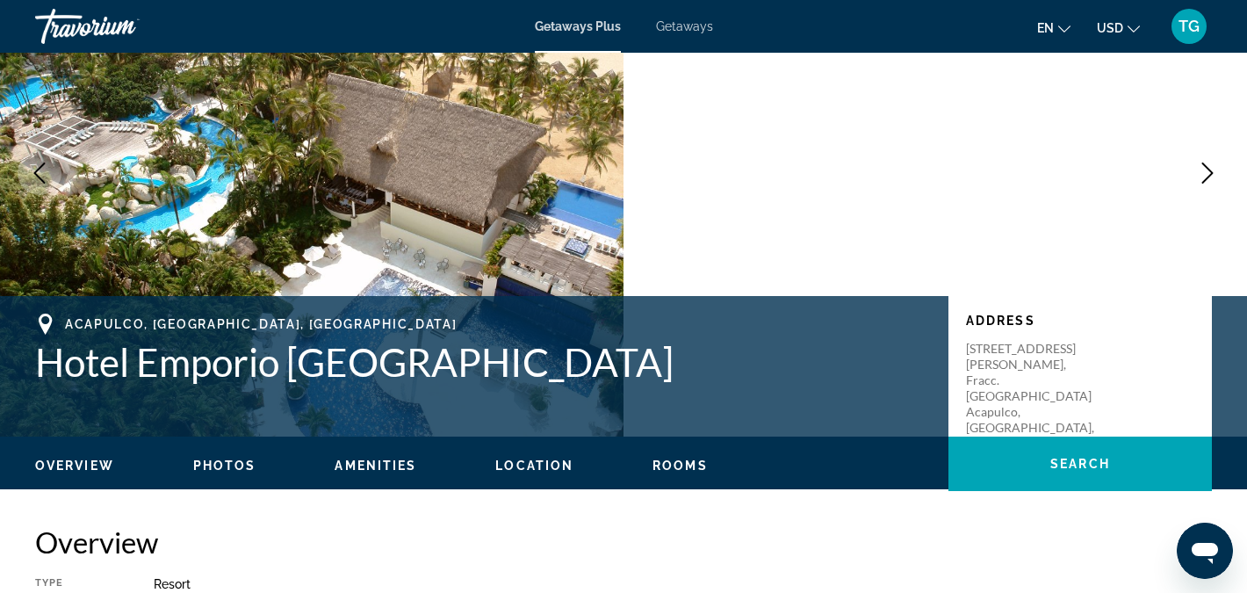
scroll to position [141, 0]
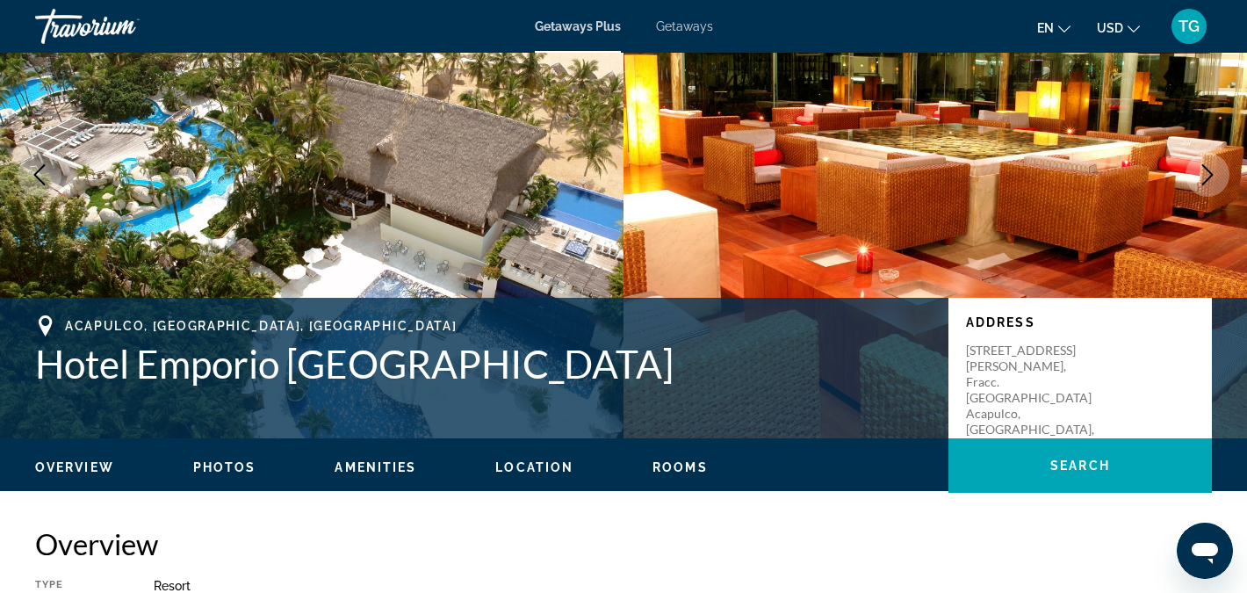
click at [378, 460] on span "Amenities" at bounding box center [376, 467] width 82 height 14
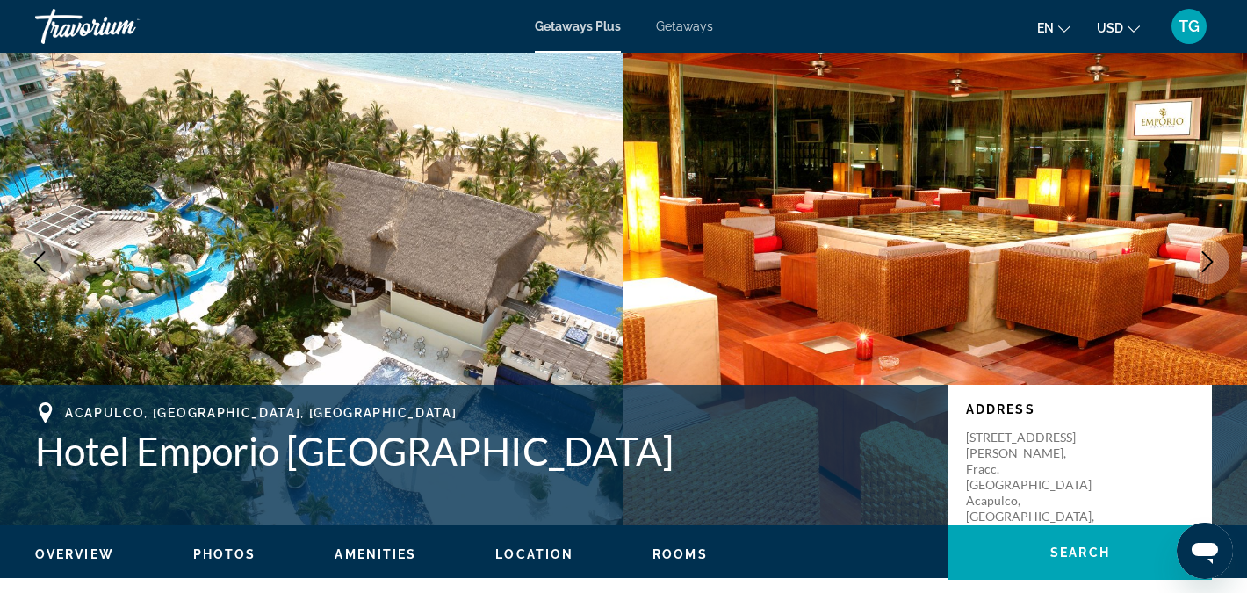
scroll to position [0, 0]
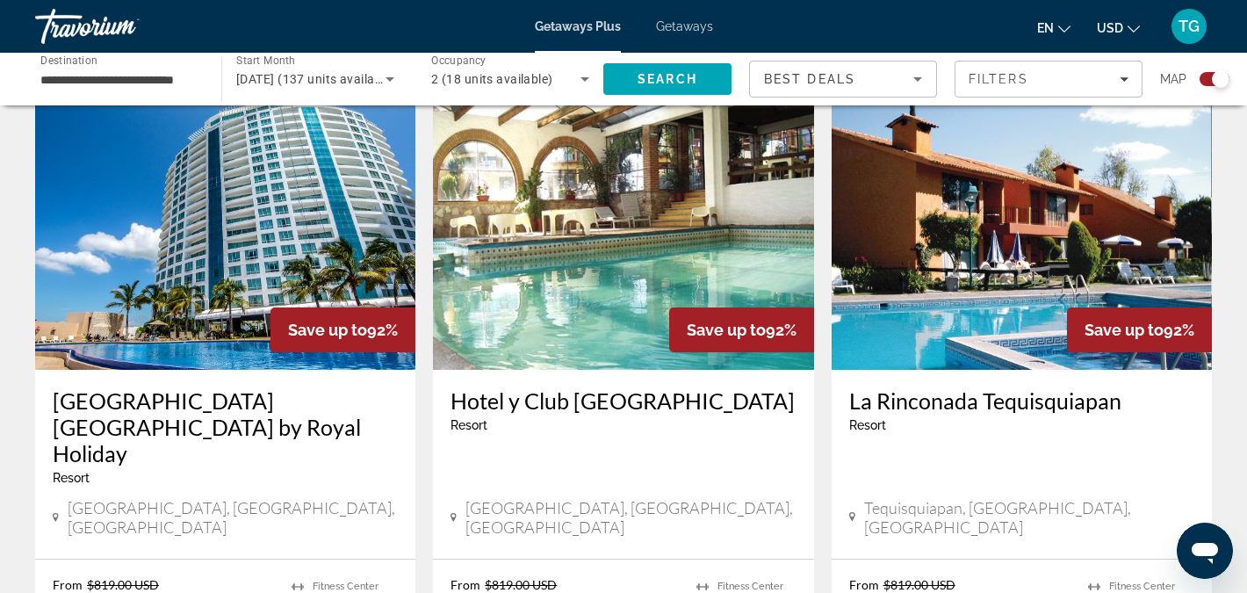
scroll to position [1933, 0]
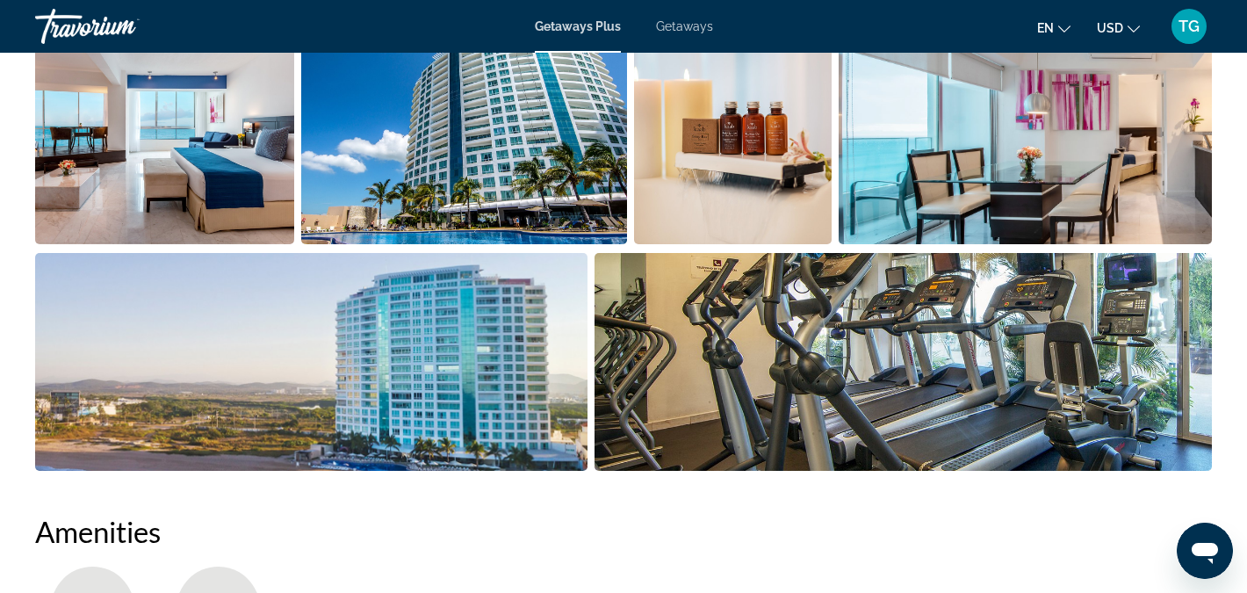
scroll to position [919, 0]
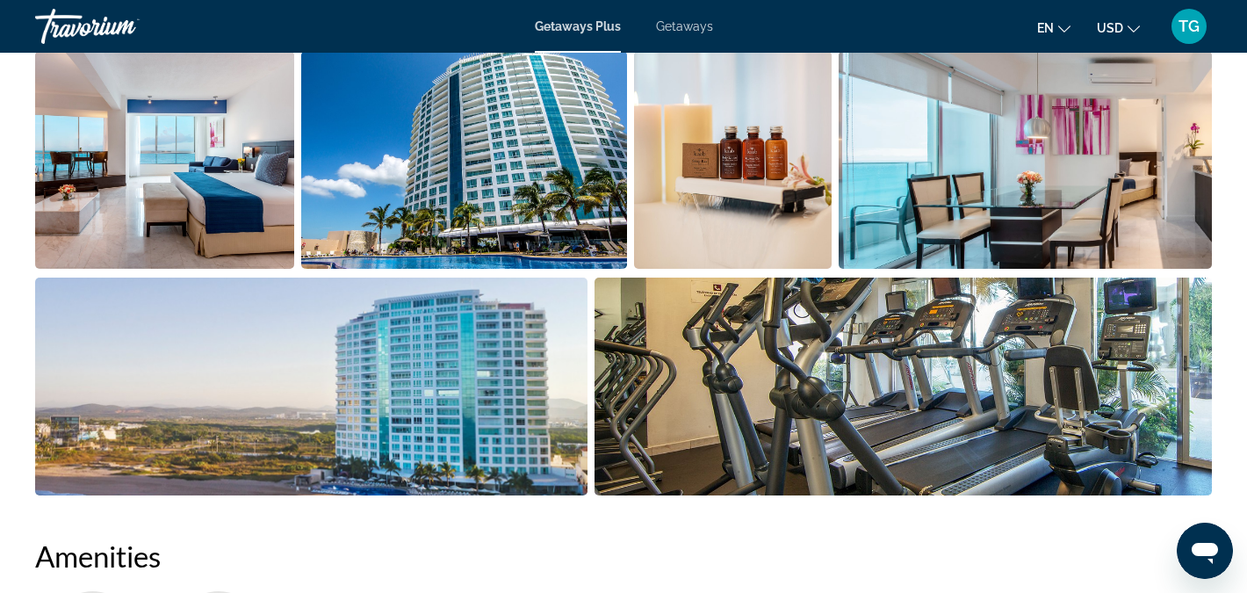
click at [363, 365] on img "Open full-screen image slider" at bounding box center [311, 387] width 552 height 218
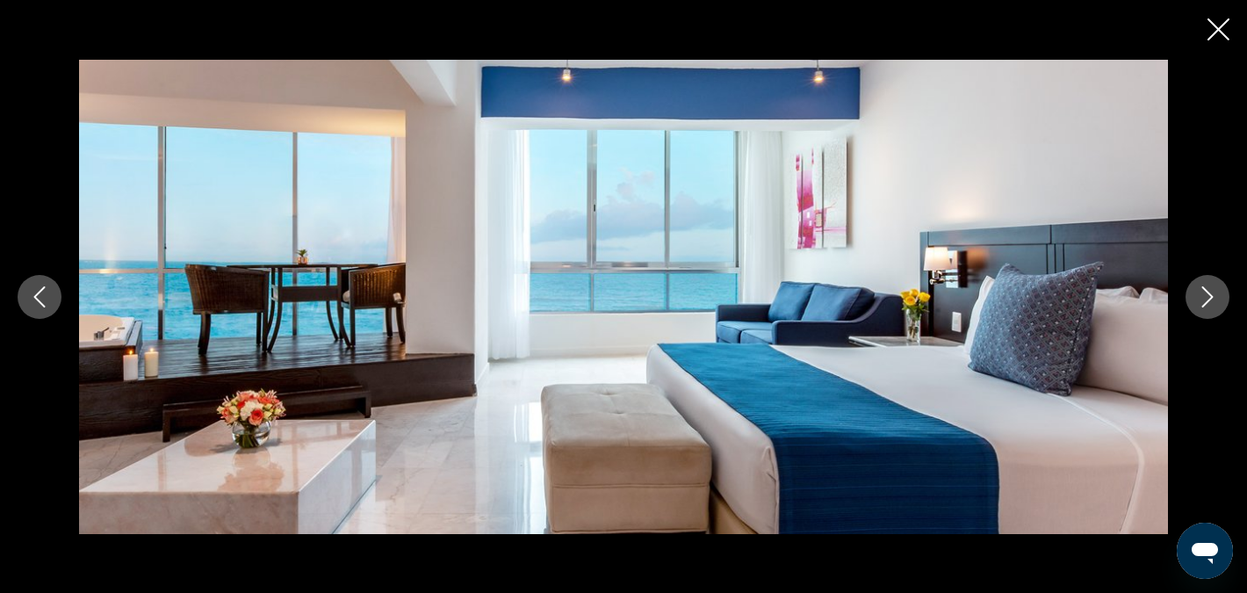
click at [1211, 292] on icon "Next image" at bounding box center [1207, 296] width 21 height 21
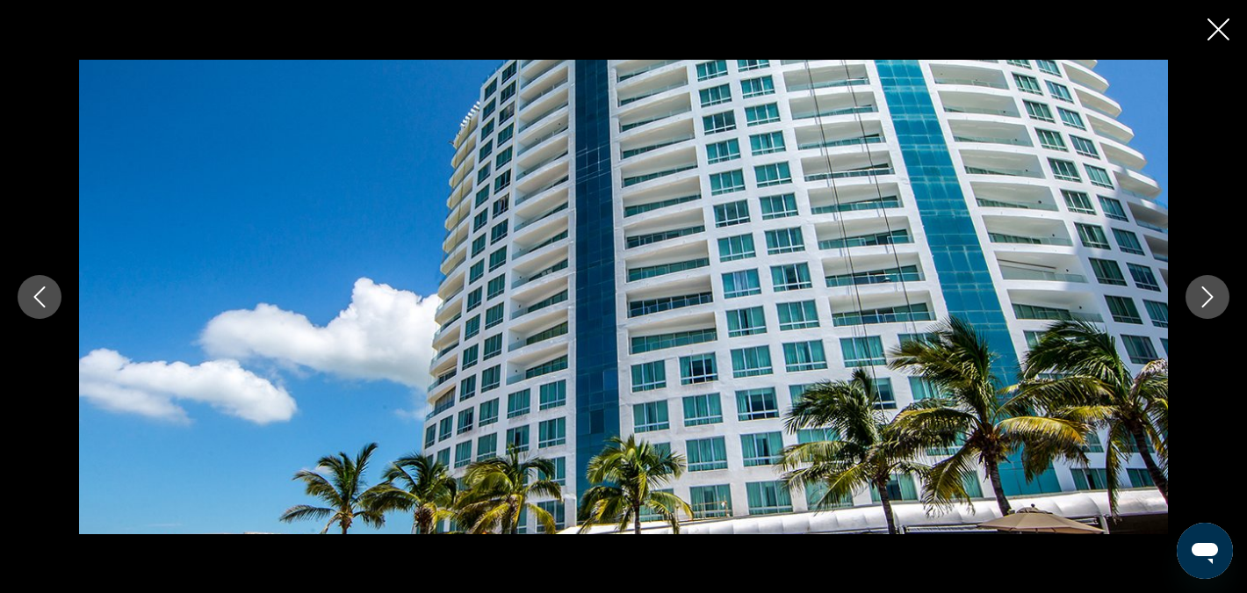
click at [1211, 293] on icon "Next image" at bounding box center [1207, 296] width 21 height 21
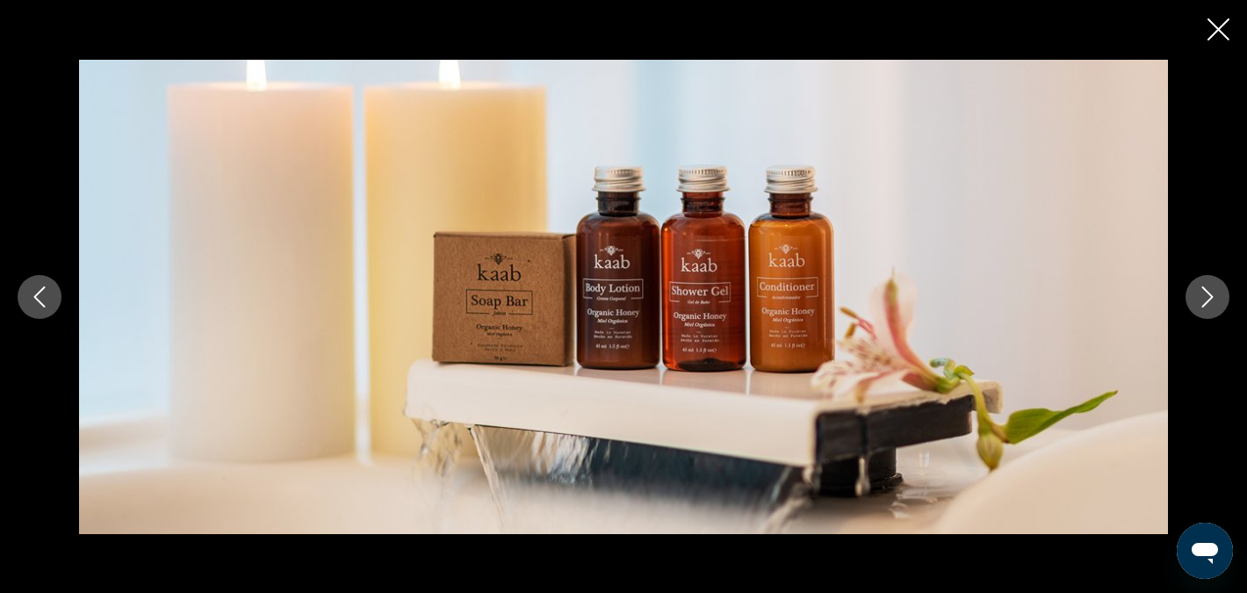
click at [1211, 293] on icon "Next image" at bounding box center [1207, 296] width 21 height 21
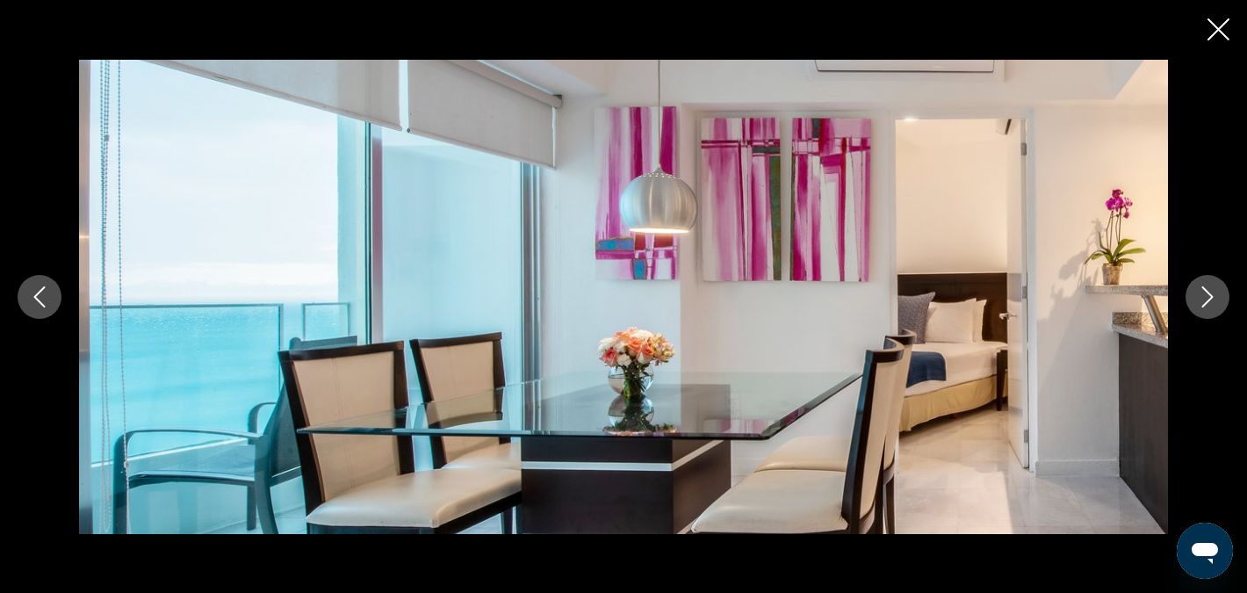
click at [1210, 297] on icon "Next image" at bounding box center [1207, 296] width 11 height 21
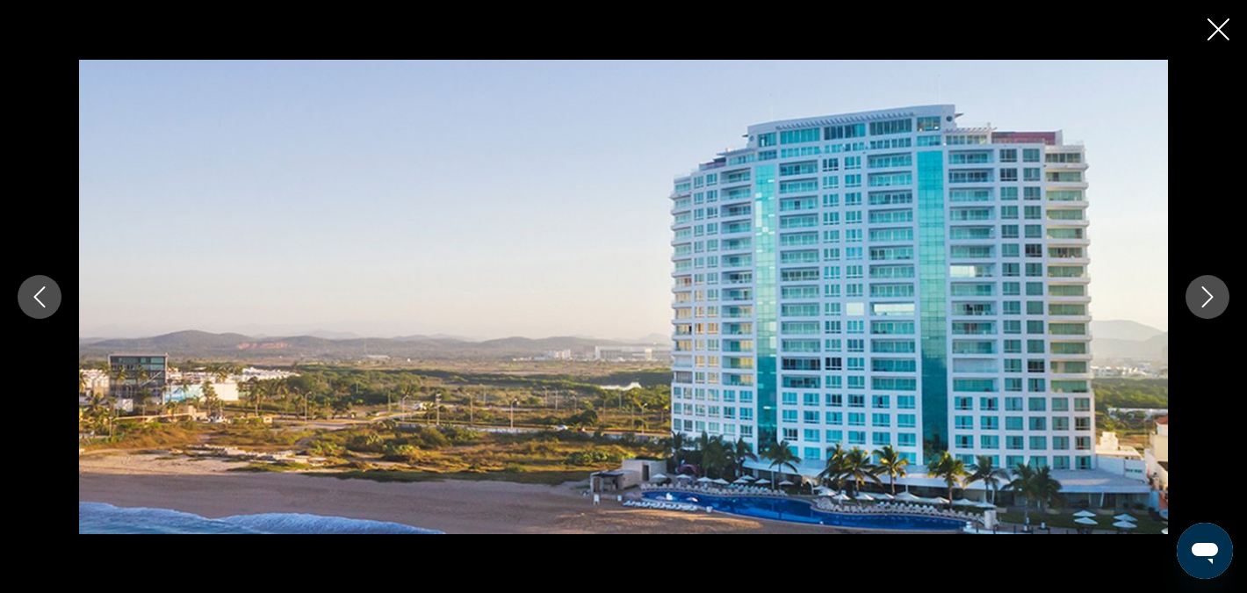
click at [1210, 300] on icon "Next image" at bounding box center [1207, 296] width 21 height 21
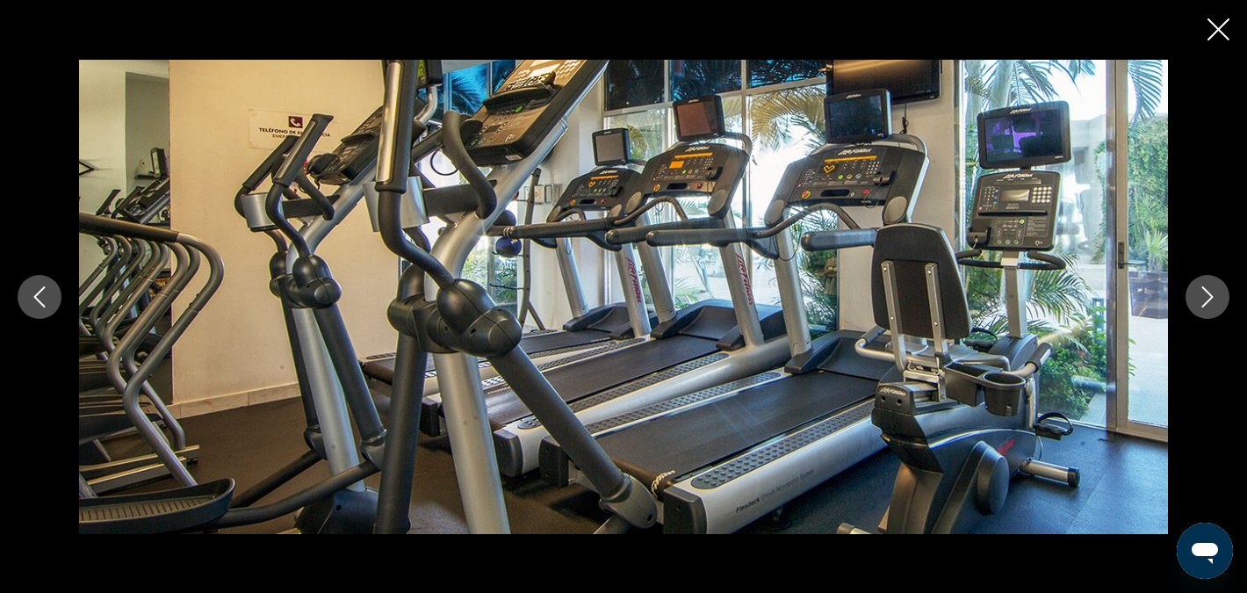
click at [1214, 29] on icon "Close slideshow" at bounding box center [1219, 29] width 22 height 22
